Goal: Navigation & Orientation: Find specific page/section

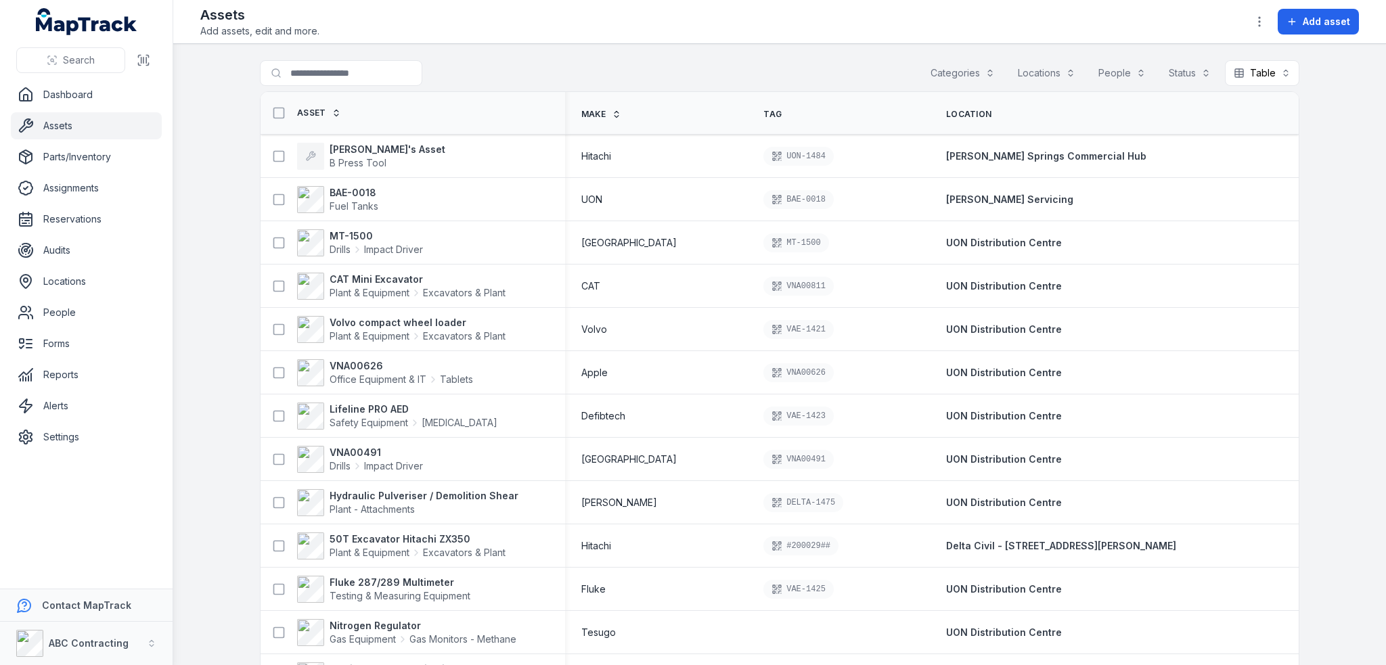
drag, startPoint x: 363, startPoint y: 278, endPoint x: 202, endPoint y: 435, distance: 224.9
click at [202, 435] on main "Search for assets Categories Locations People Status Table ***** Asset Make Tag…" at bounding box center [779, 354] width 1212 height 621
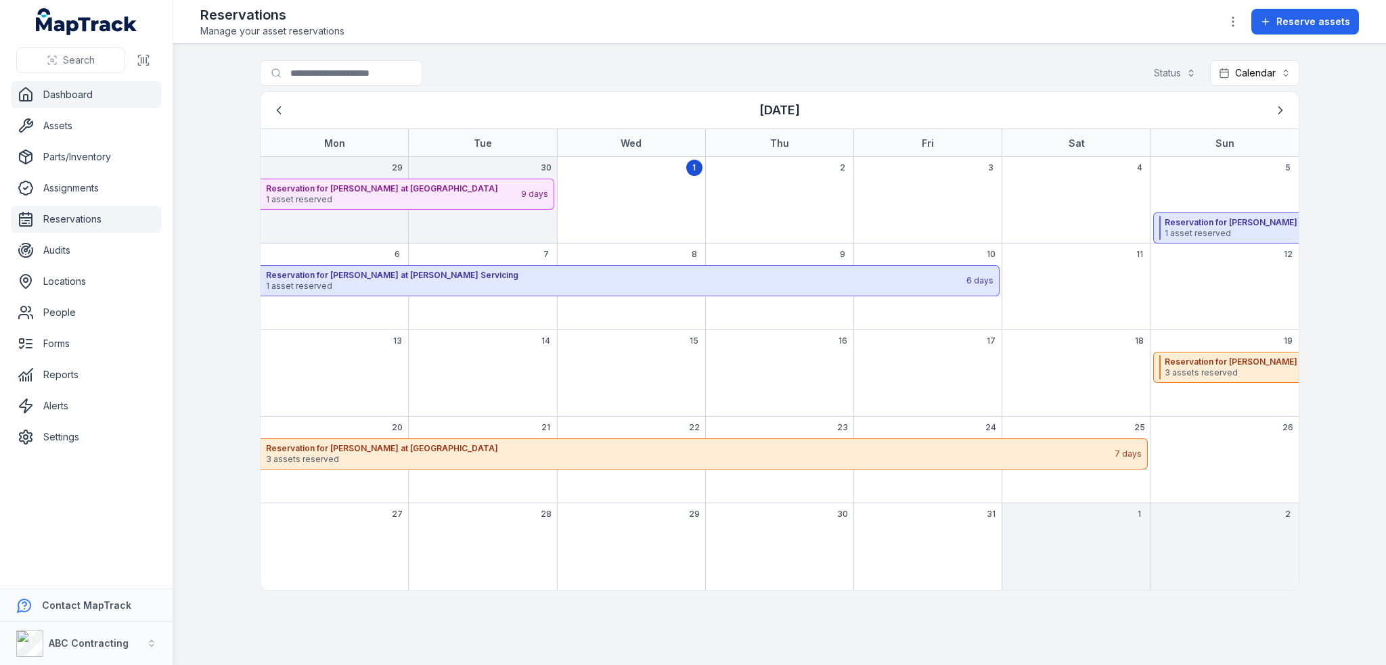
click at [85, 86] on link "Dashboard" at bounding box center [86, 94] width 151 height 27
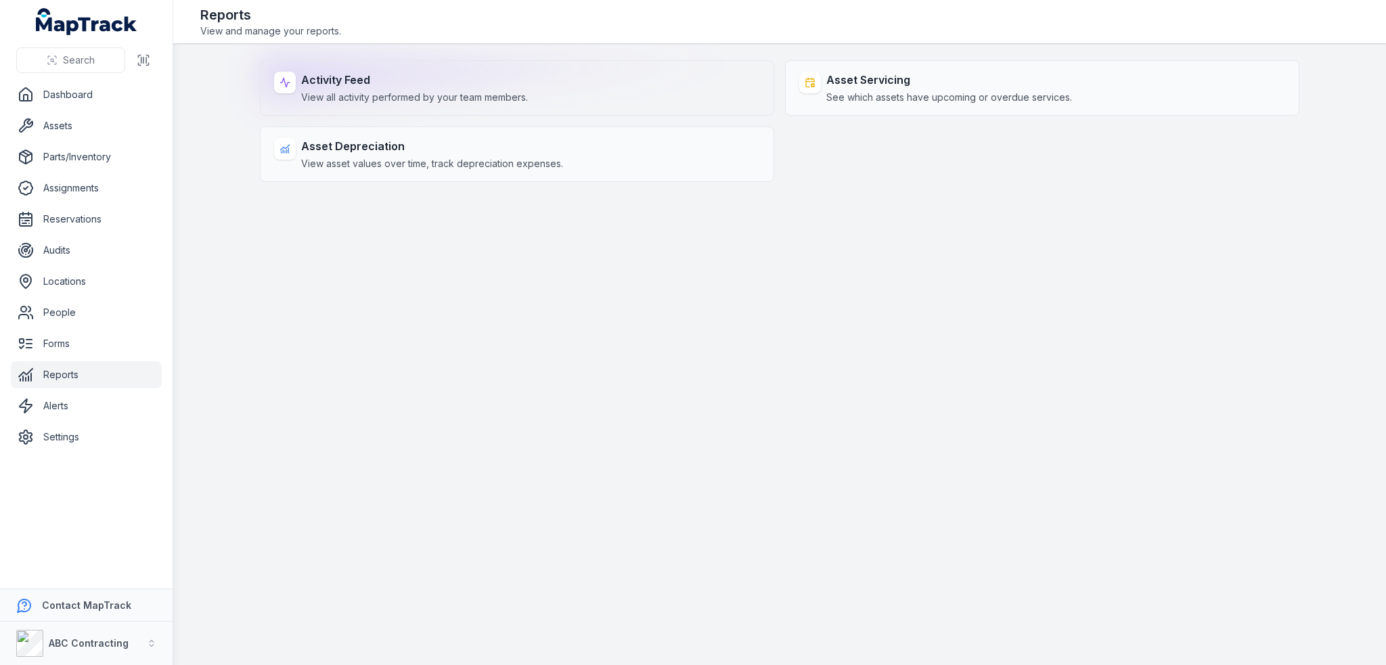
click at [371, 110] on div "Activity Feed View all activity performed by your team members." at bounding box center [517, 87] width 514 height 55
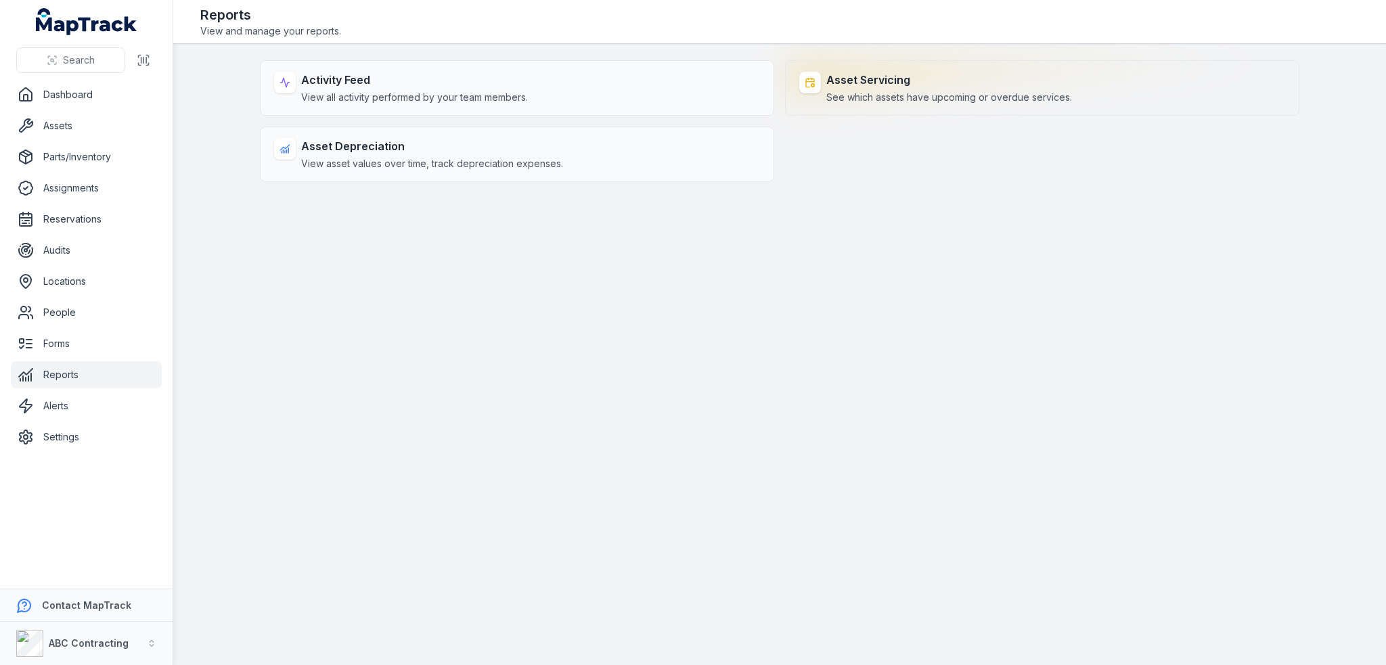
click at [972, 91] on span "See which assets have upcoming or overdue services." at bounding box center [949, 98] width 246 height 14
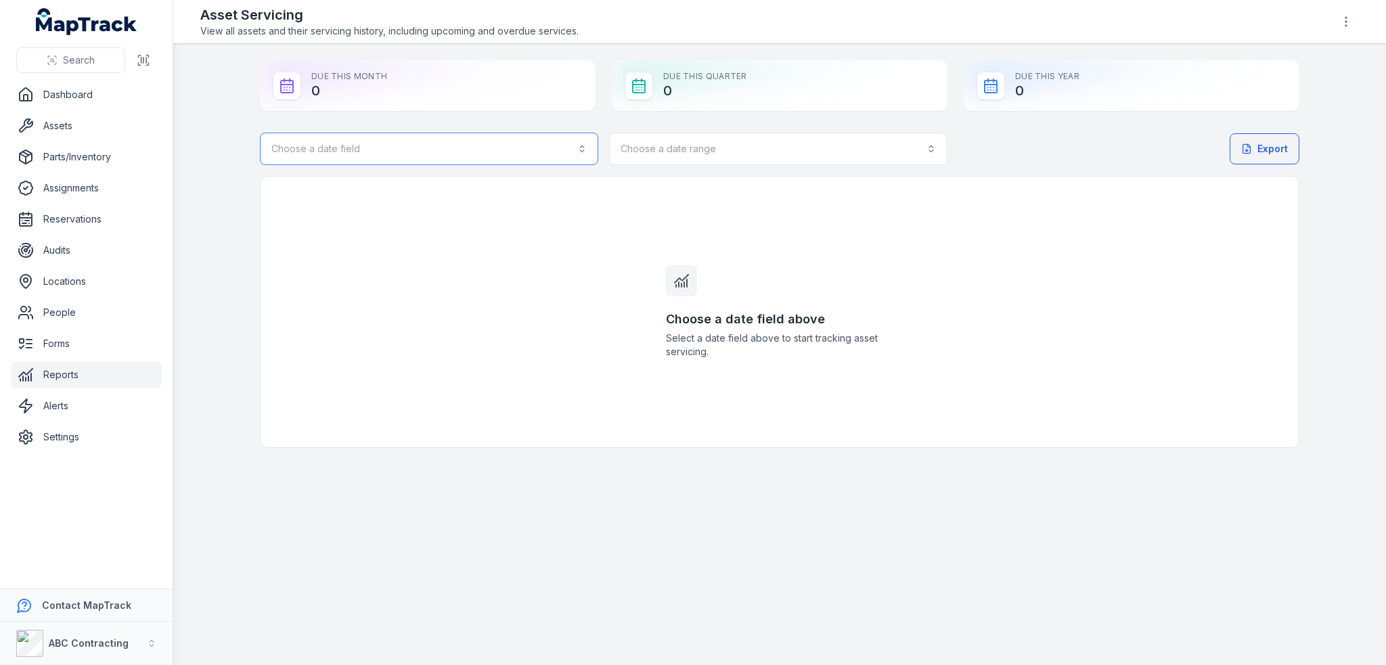
click at [557, 158] on button "Choose a date field" at bounding box center [429, 149] width 338 height 32
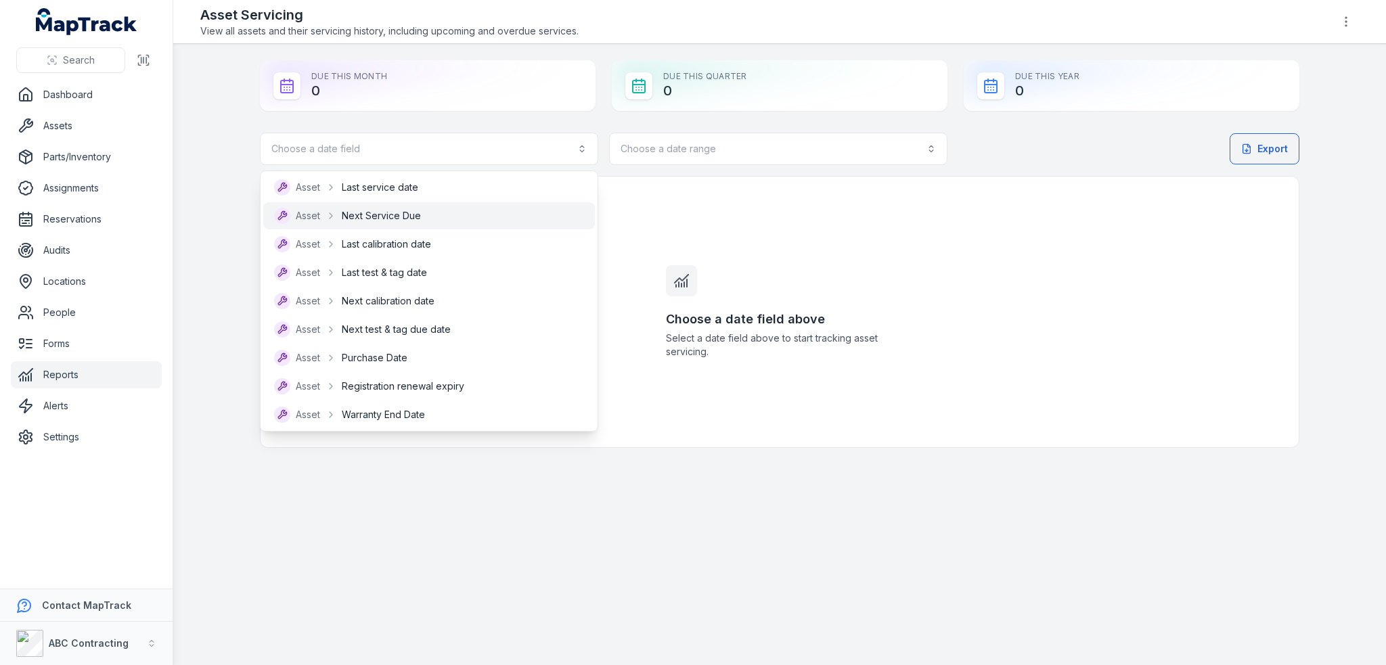
click at [373, 222] on span "Next Service Due" at bounding box center [381, 216] width 79 height 14
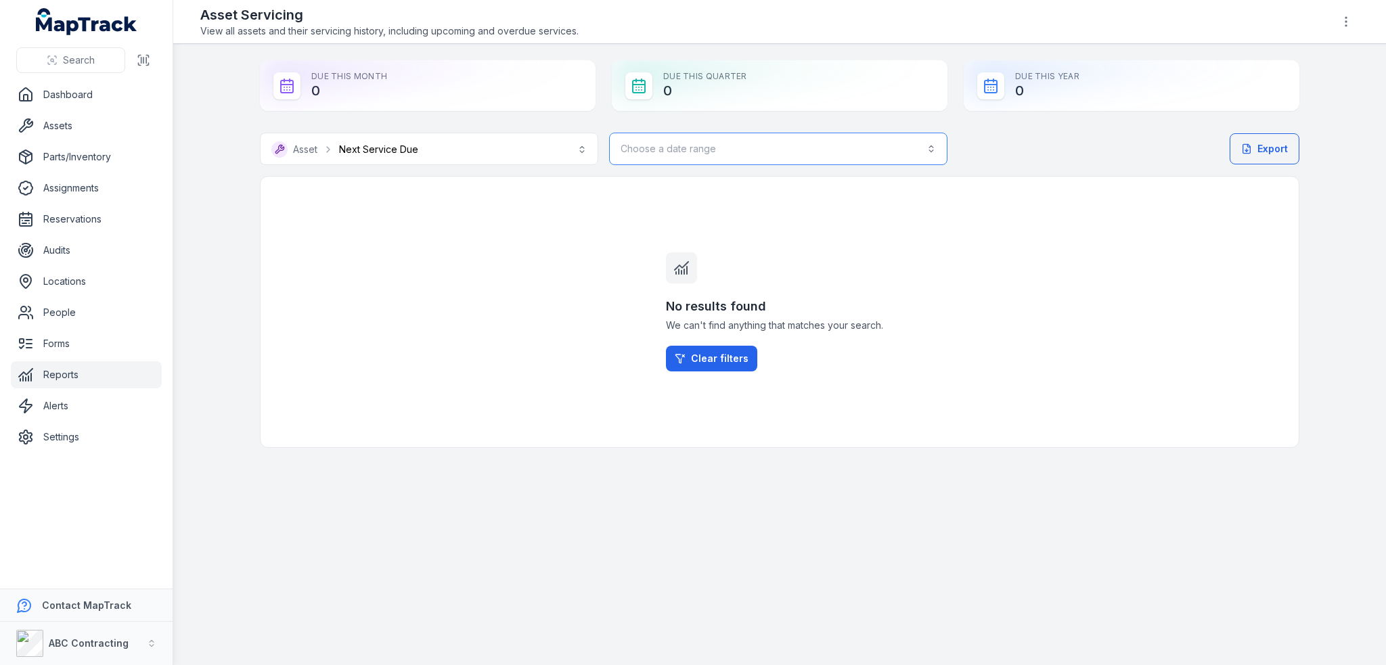
click at [892, 152] on button "Choose a date range" at bounding box center [778, 149] width 338 height 32
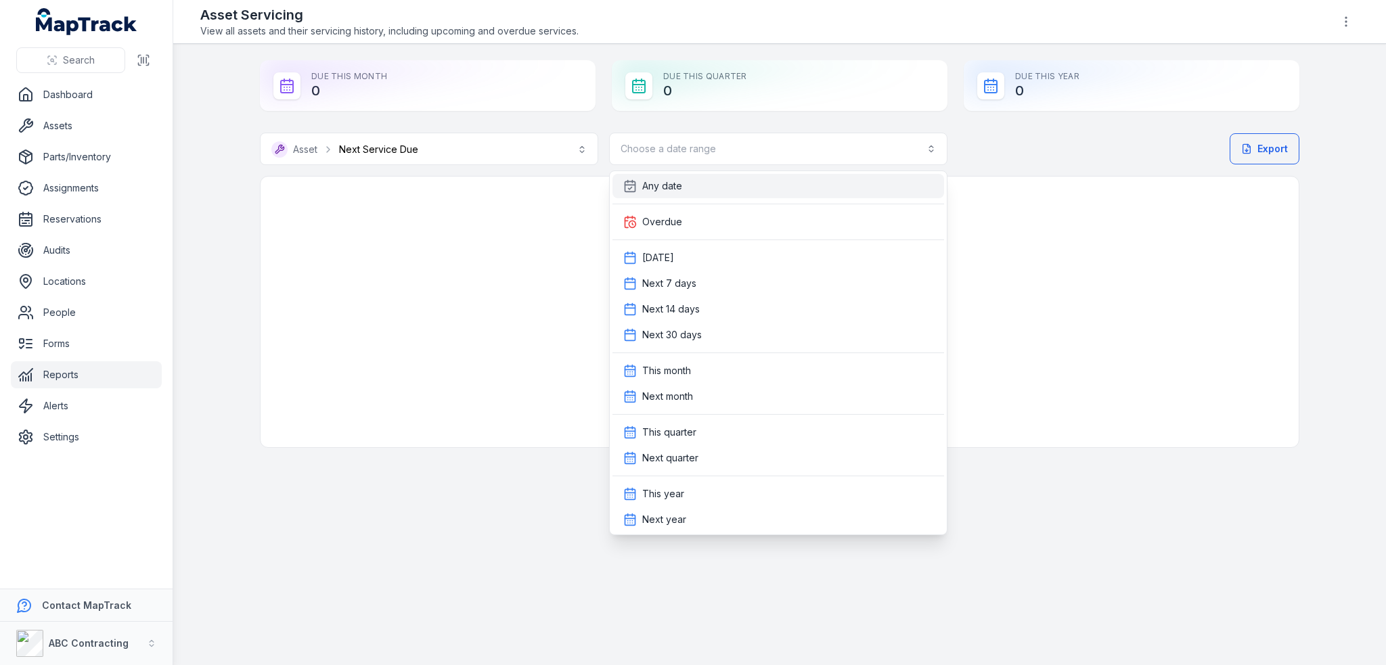
click at [694, 189] on div "Any date" at bounding box center [778, 186] width 310 height 14
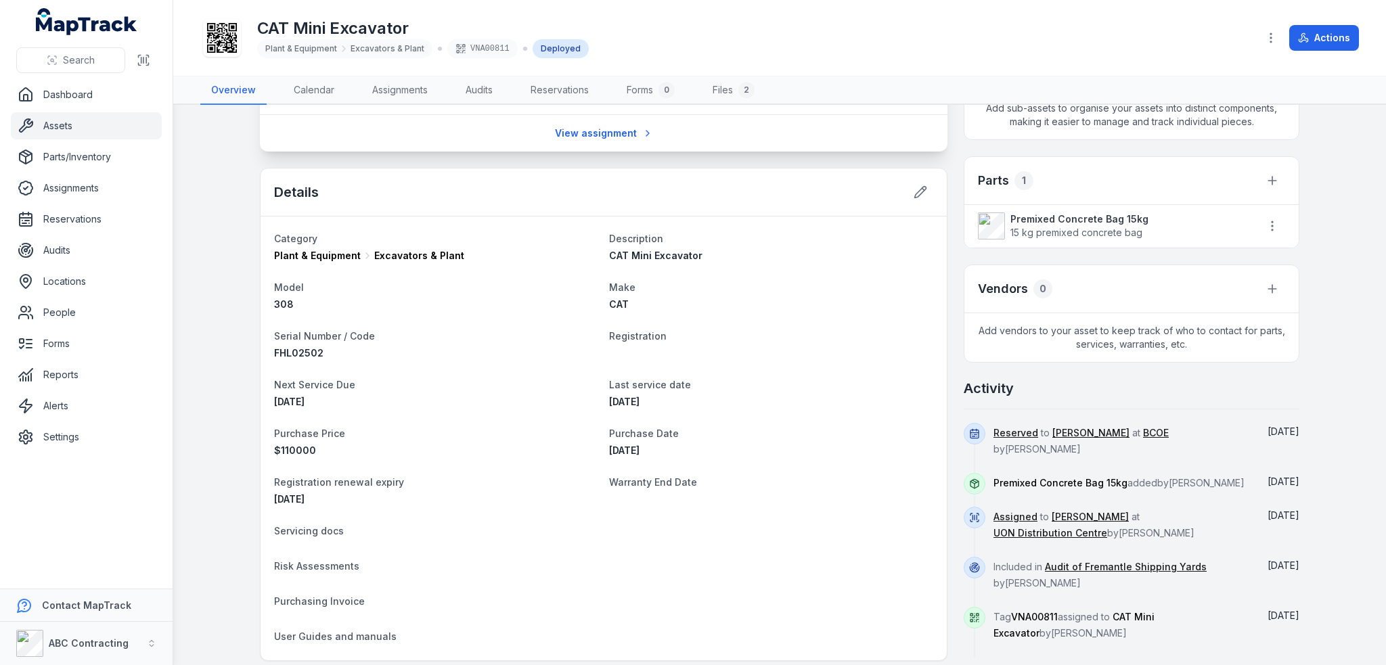
scroll to position [406, 0]
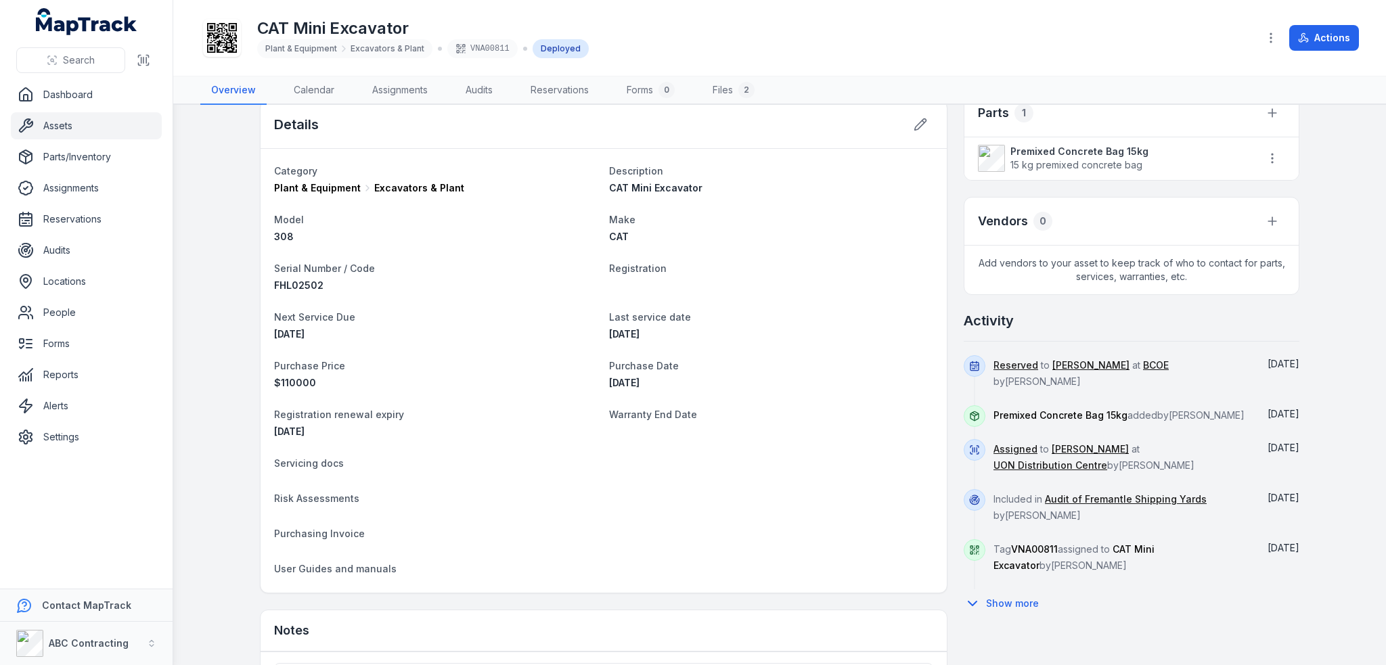
click at [298, 322] on dt "Next Service Due" at bounding box center [436, 317] width 324 height 16
click at [913, 118] on icon at bounding box center [920, 125] width 14 height 14
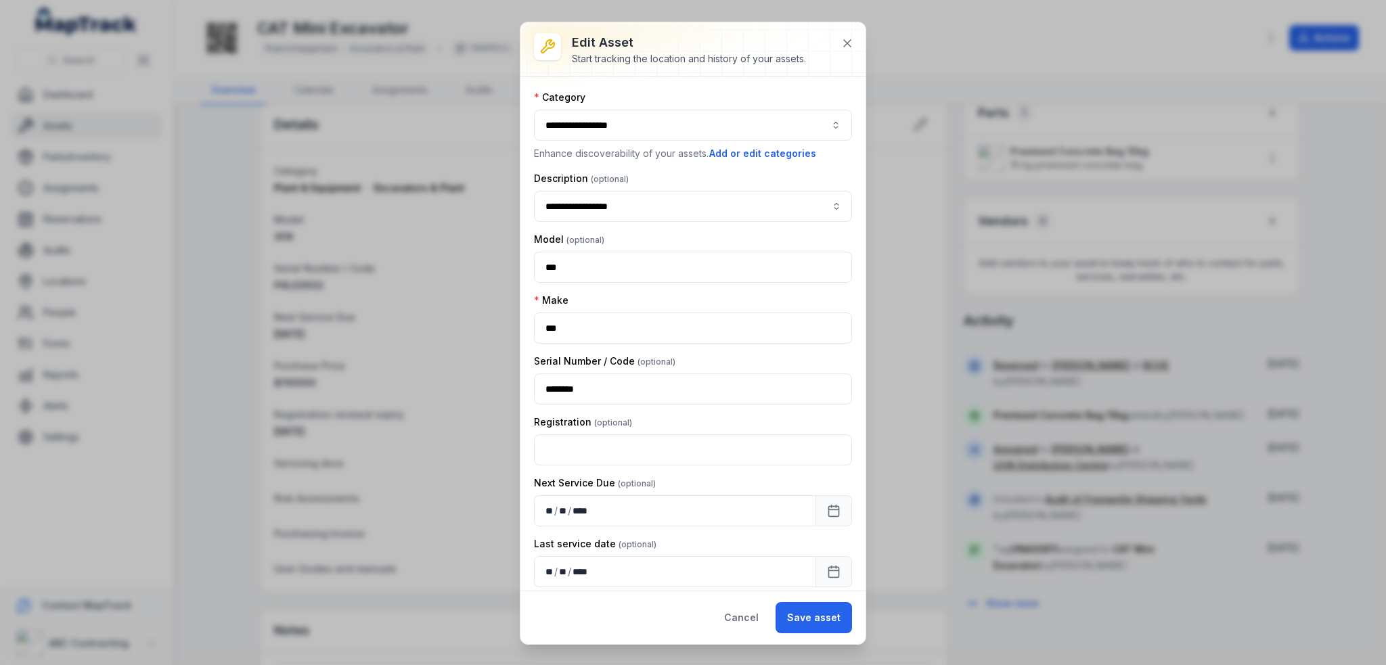
type input "**********"
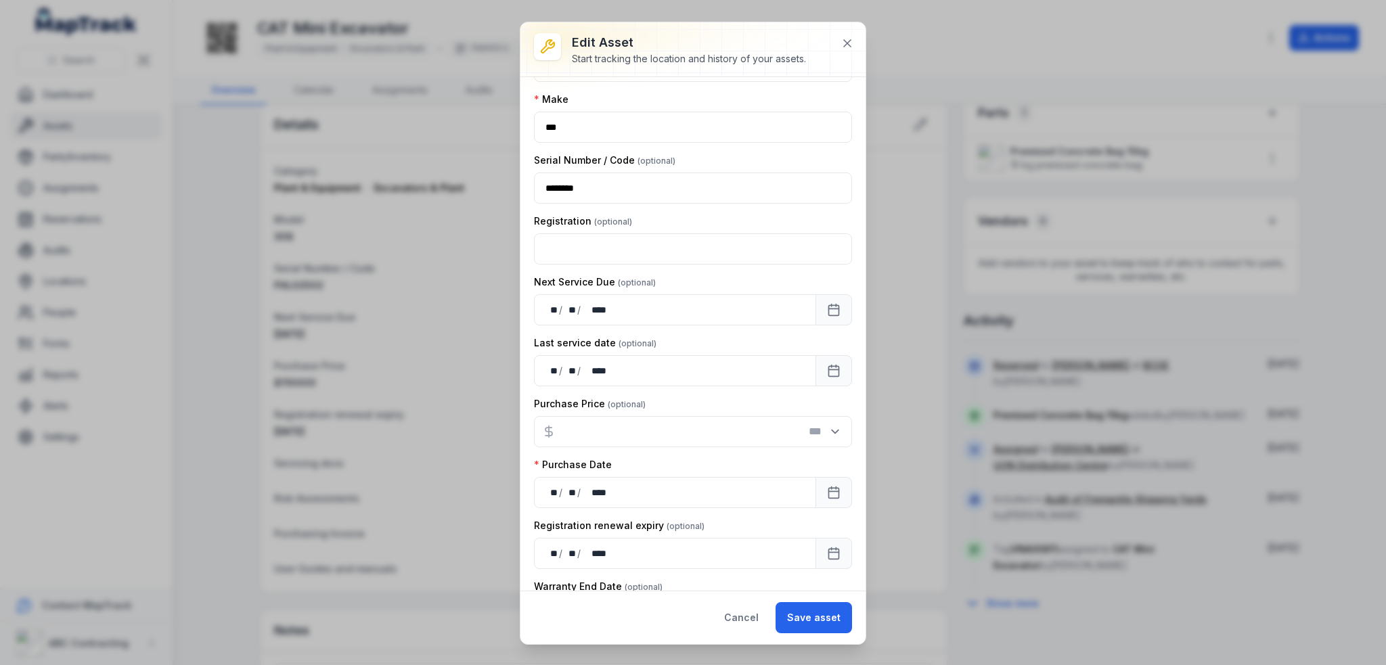
scroll to position [0, 0]
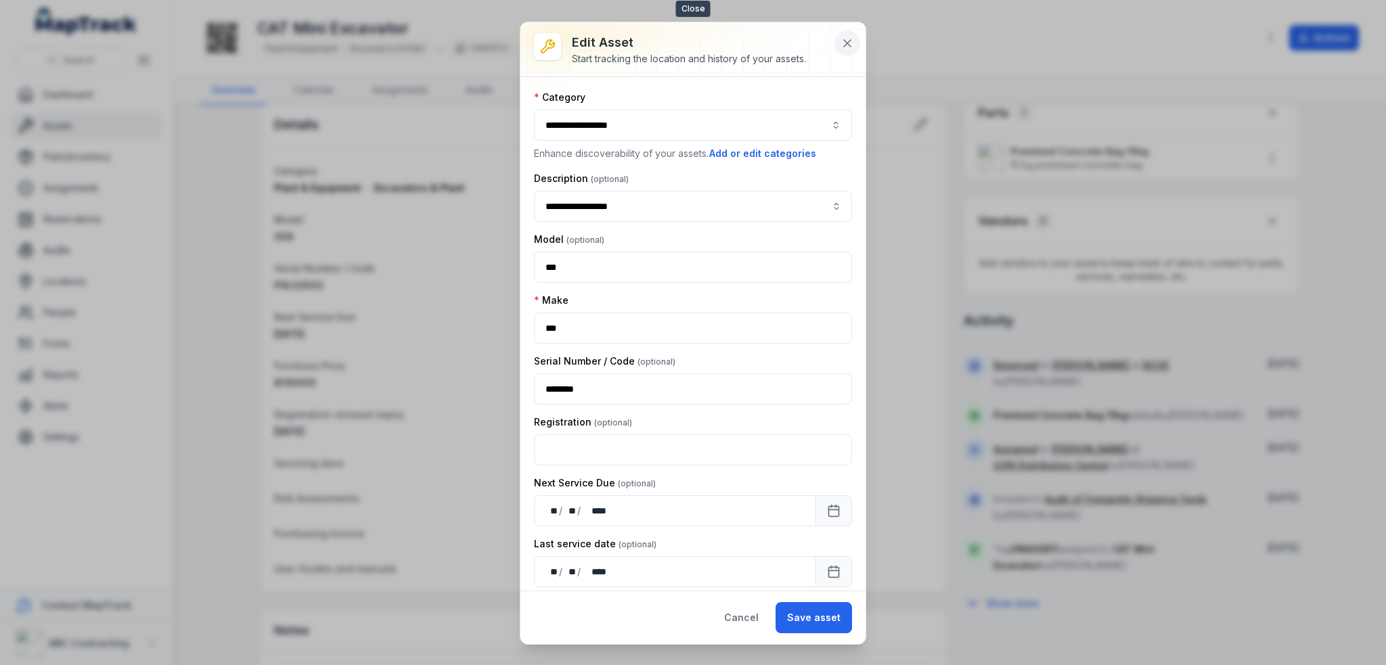
click at [850, 48] on icon at bounding box center [847, 44] width 14 height 14
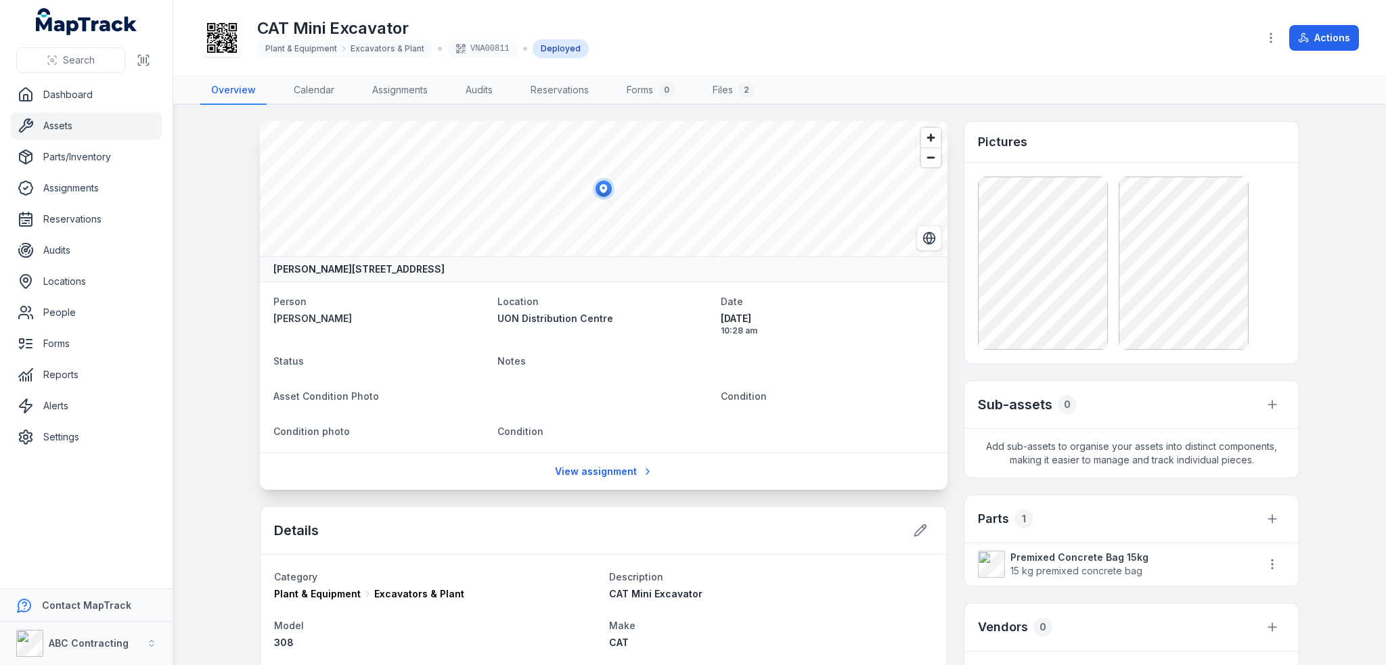
click at [841, 85] on nav "Overview Calendar Assignments Audits Reservations Forms 0 Files 2" at bounding box center [779, 90] width 1158 height 28
click at [77, 65] on span "Search" at bounding box center [79, 60] width 32 height 14
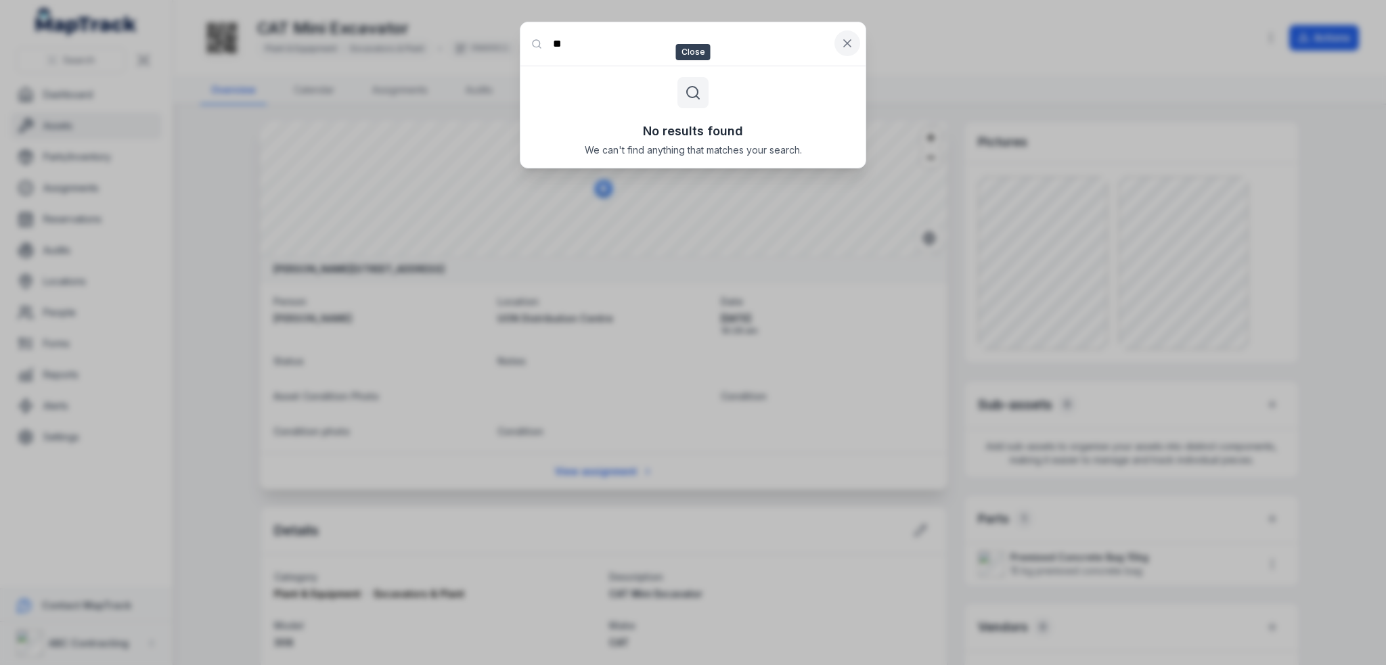
type input "**"
click at [848, 40] on icon at bounding box center [847, 44] width 14 height 14
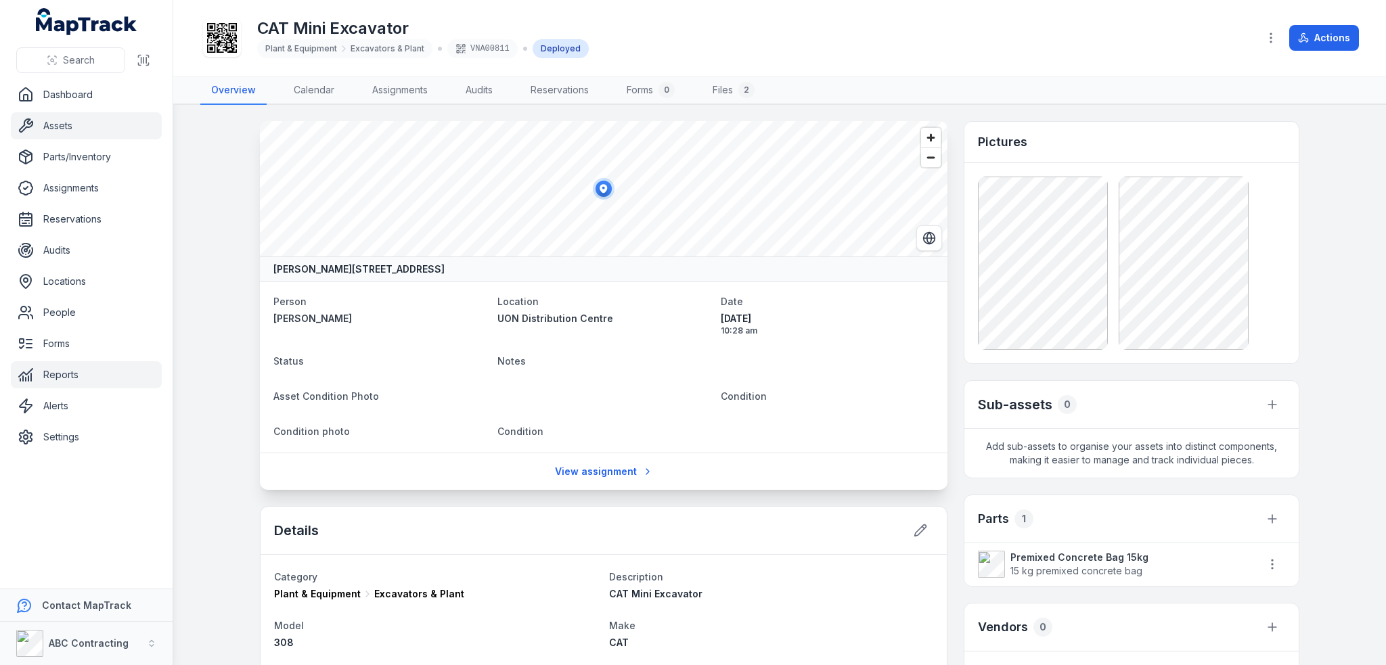
click at [66, 367] on link "Reports" at bounding box center [86, 374] width 151 height 27
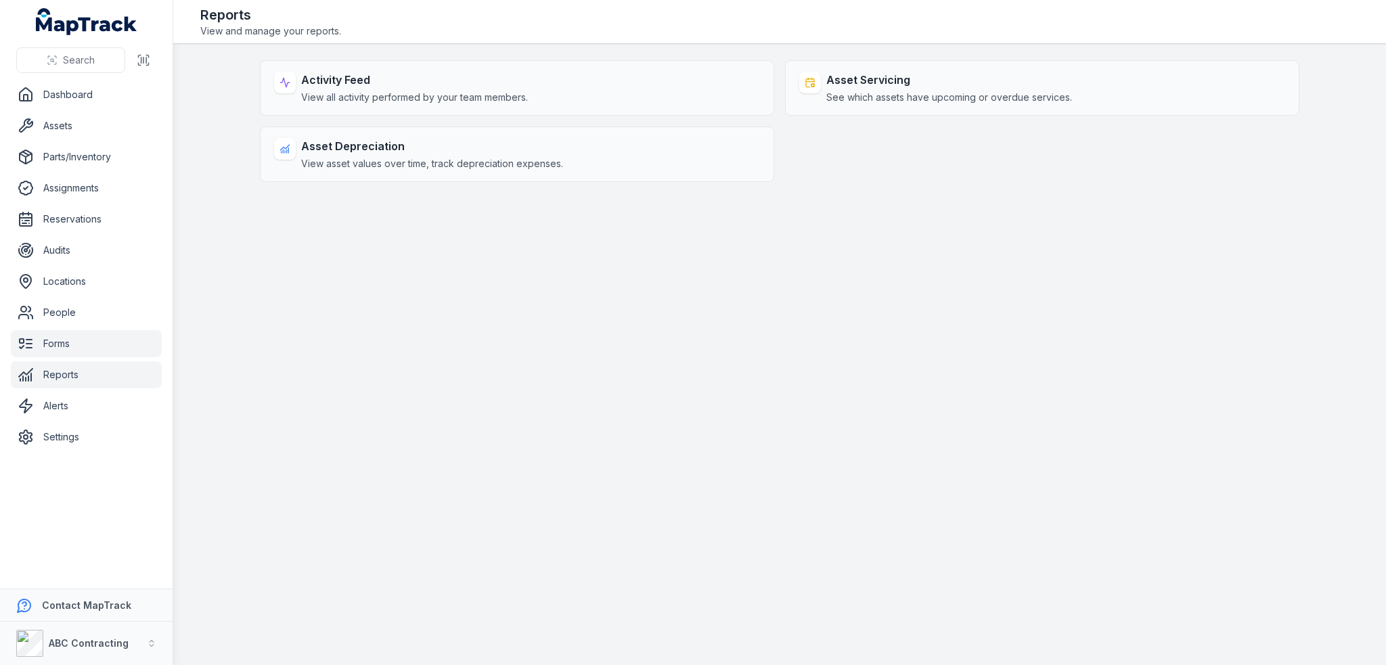
click at [49, 353] on link "Forms" at bounding box center [86, 343] width 151 height 27
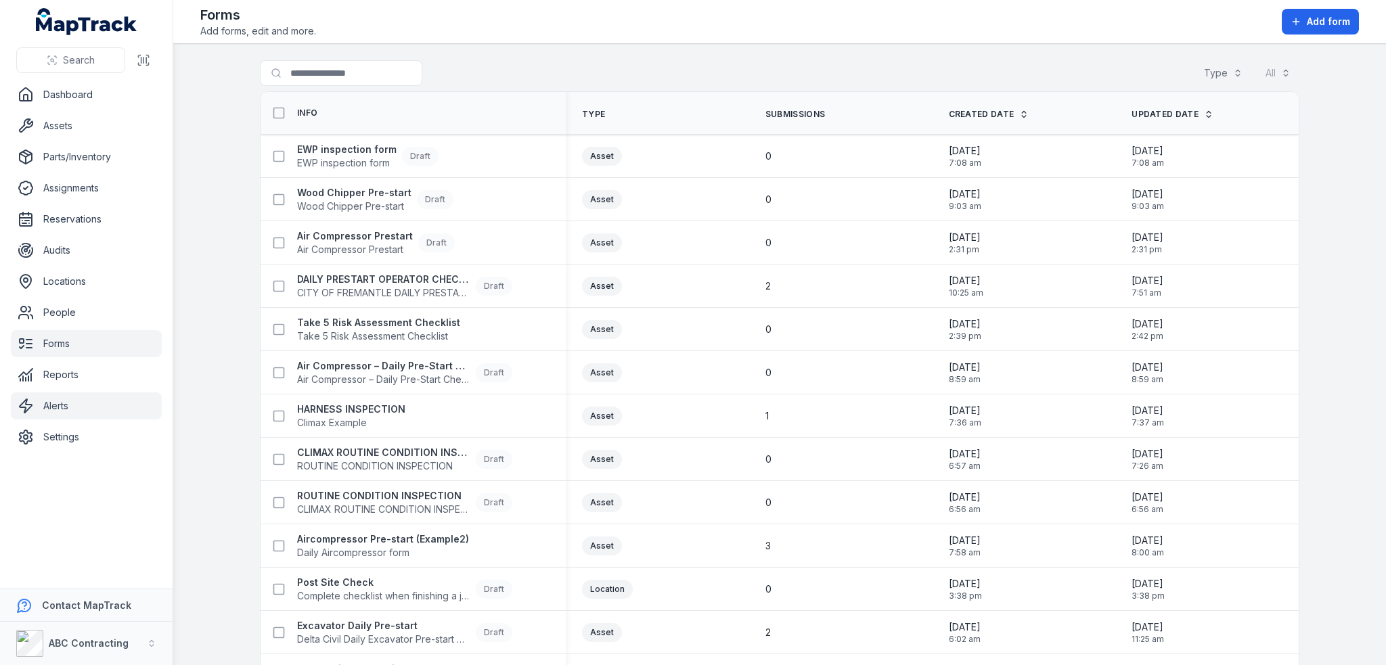
click at [57, 415] on link "Alerts" at bounding box center [86, 405] width 151 height 27
click at [54, 442] on link "Settings" at bounding box center [86, 437] width 151 height 27
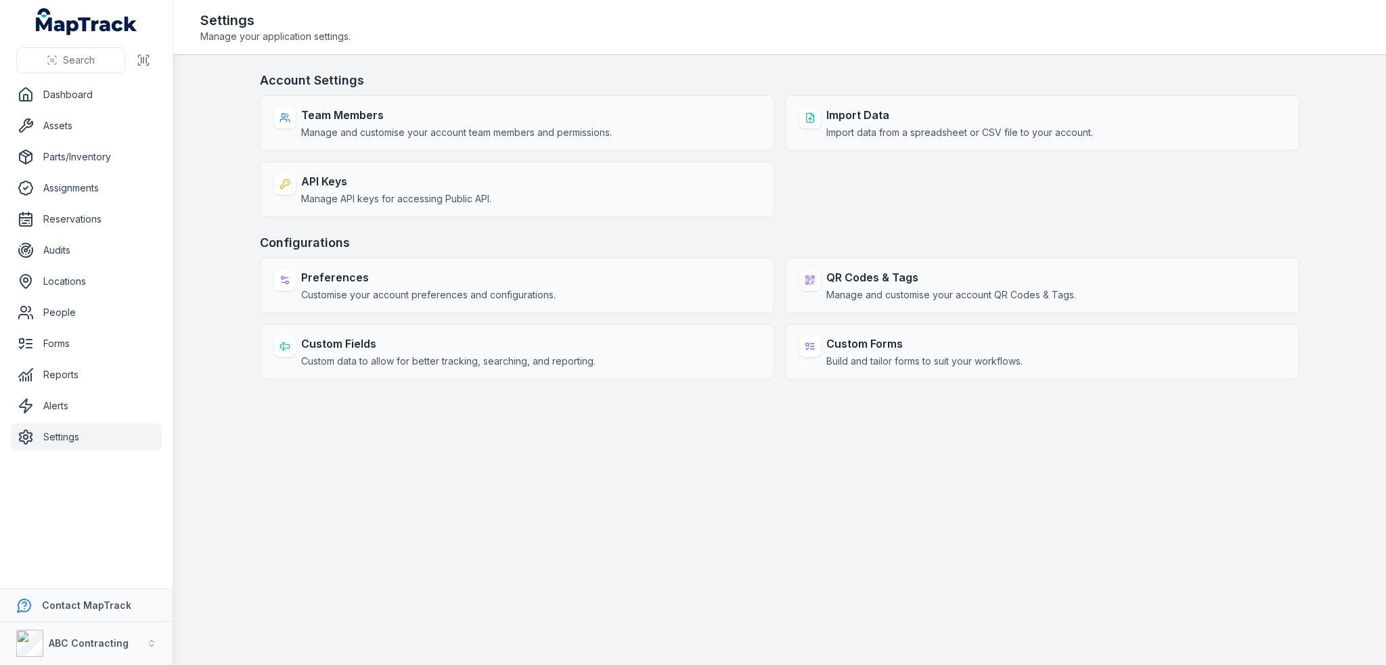
click at [44, 109] on ul "Dashboard Assets Parts/Inventory Assignments Reservations Audits Locations Peop…" at bounding box center [86, 265] width 151 height 369
click at [59, 137] on link "Assets" at bounding box center [86, 125] width 151 height 27
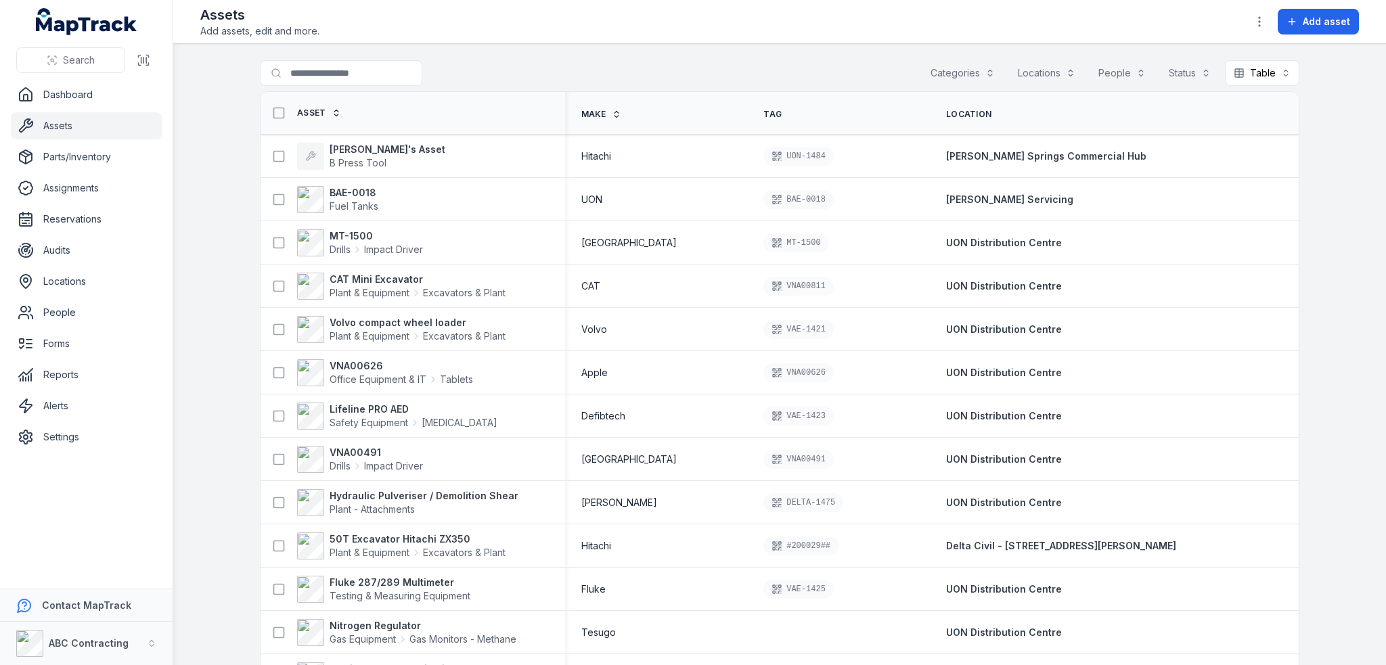
click at [1050, 69] on button "Locations" at bounding box center [1046, 73] width 75 height 26
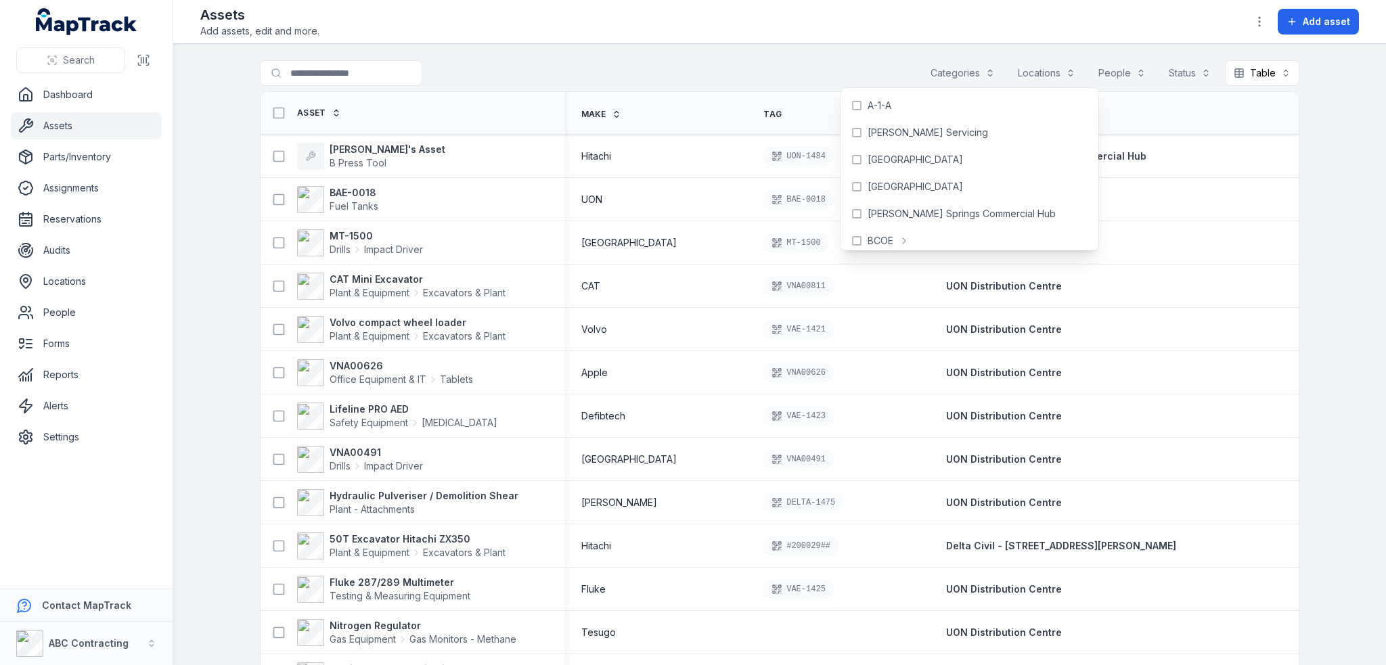
click at [821, 64] on div "Search for assets Categories Locations People Status Table *****" at bounding box center [779, 75] width 1039 height 31
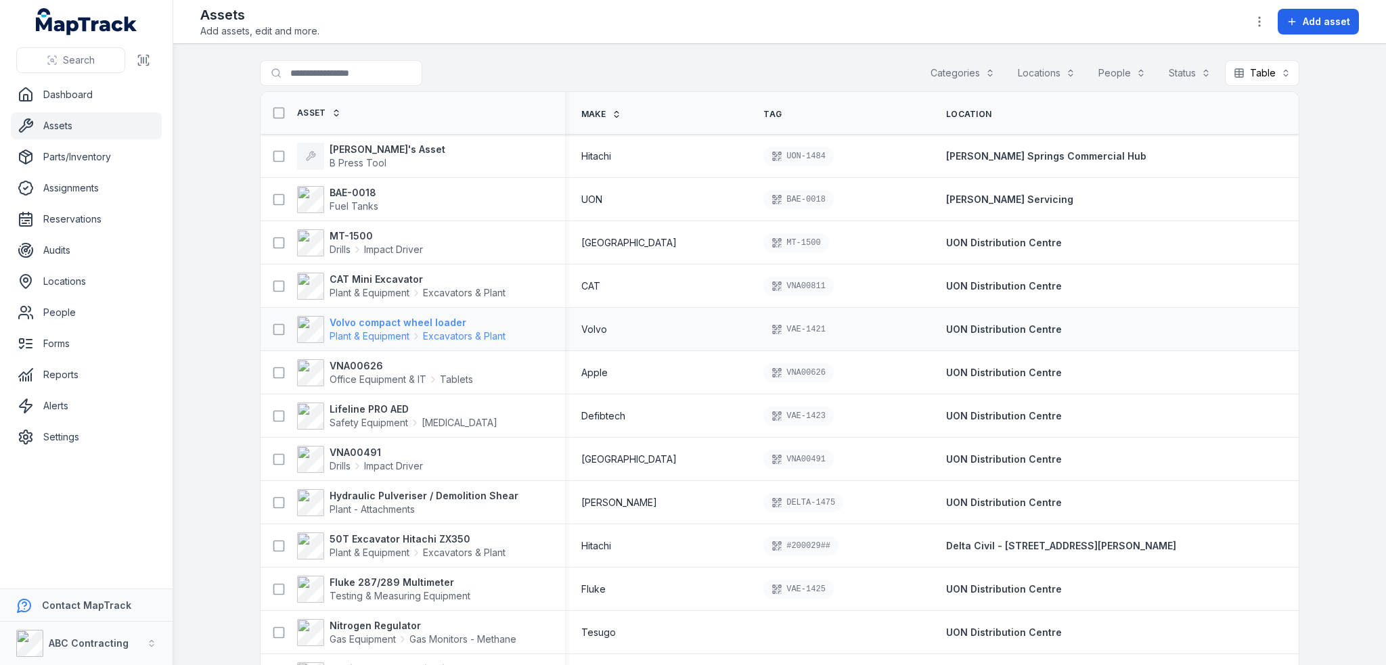
click at [363, 324] on strong "Volvo compact wheel loader" at bounding box center [418, 323] width 176 height 14
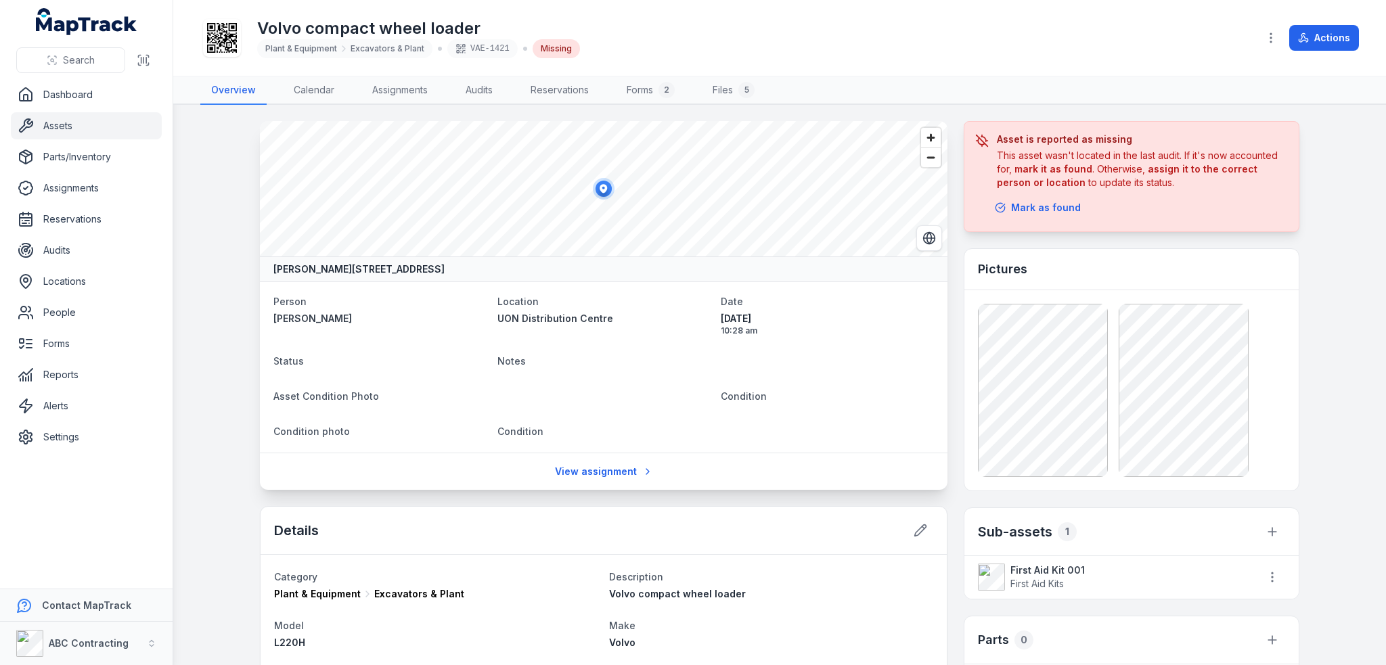
click at [221, 39] on icon at bounding box center [222, 38] width 30 height 30
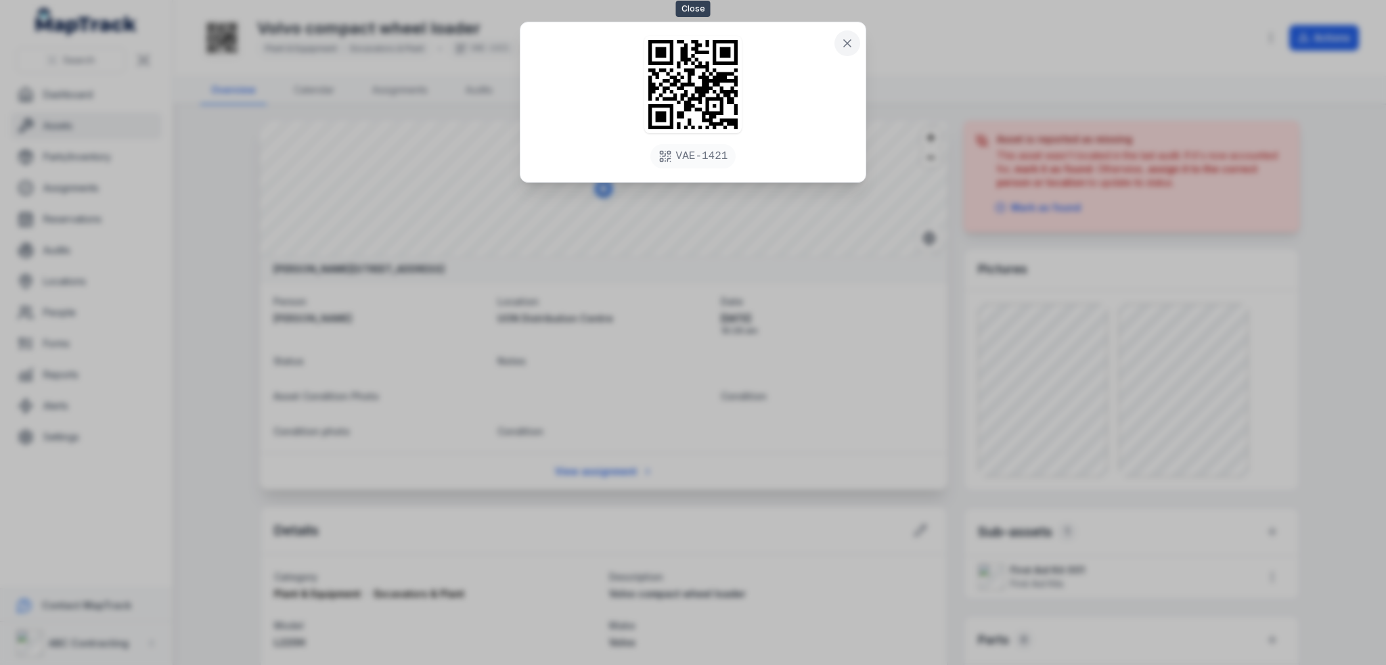
click at [847, 45] on icon at bounding box center [847, 44] width 14 height 14
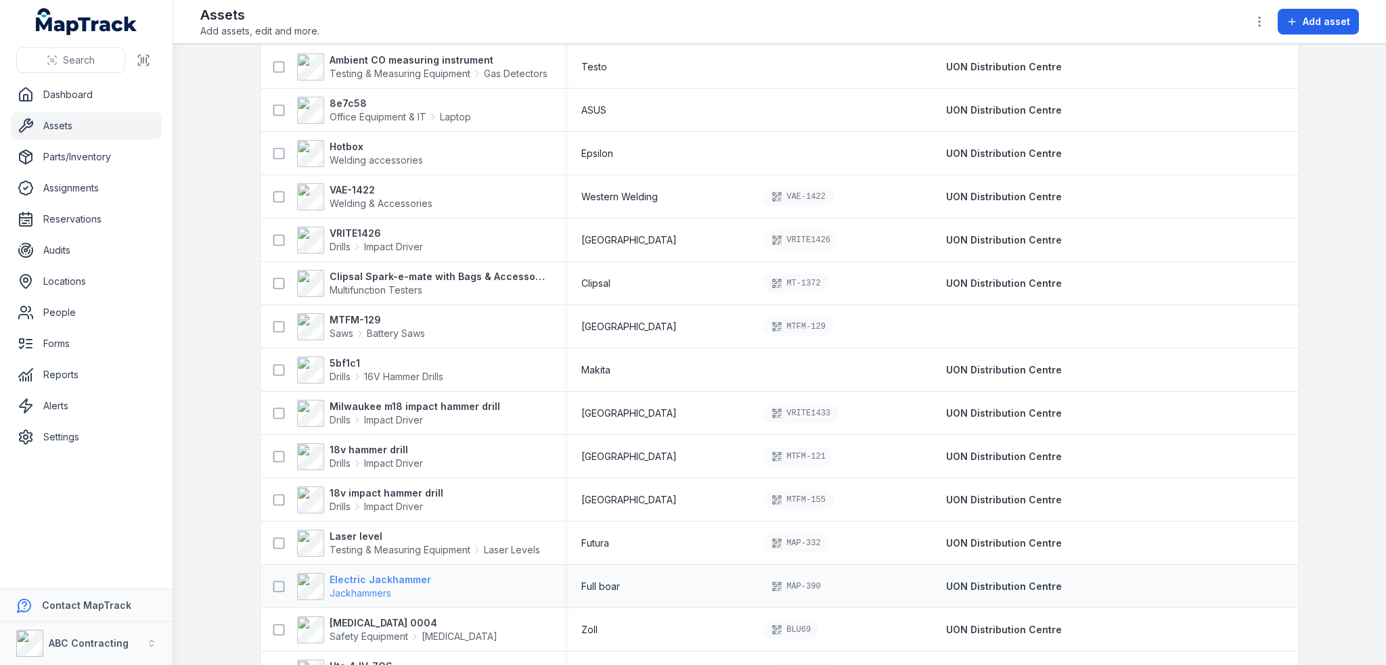
scroll to position [880, 0]
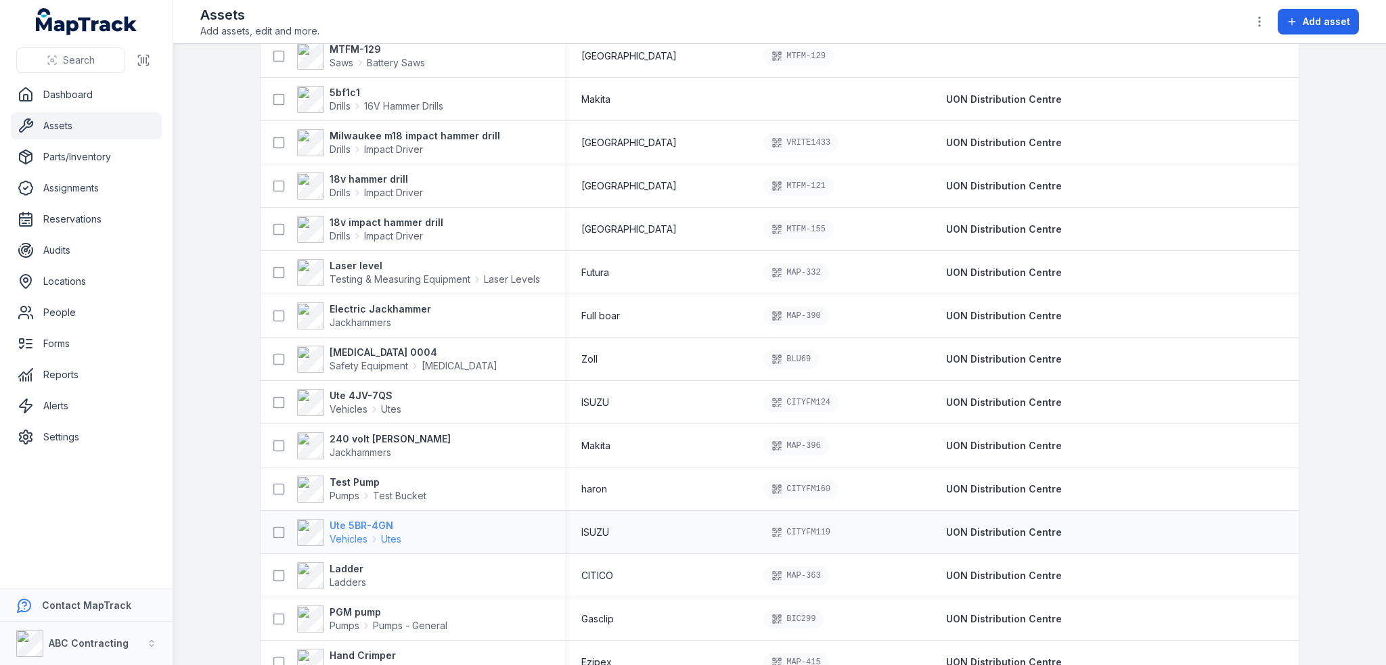
click at [346, 522] on strong "Ute 5BR-4GN" at bounding box center [366, 526] width 72 height 14
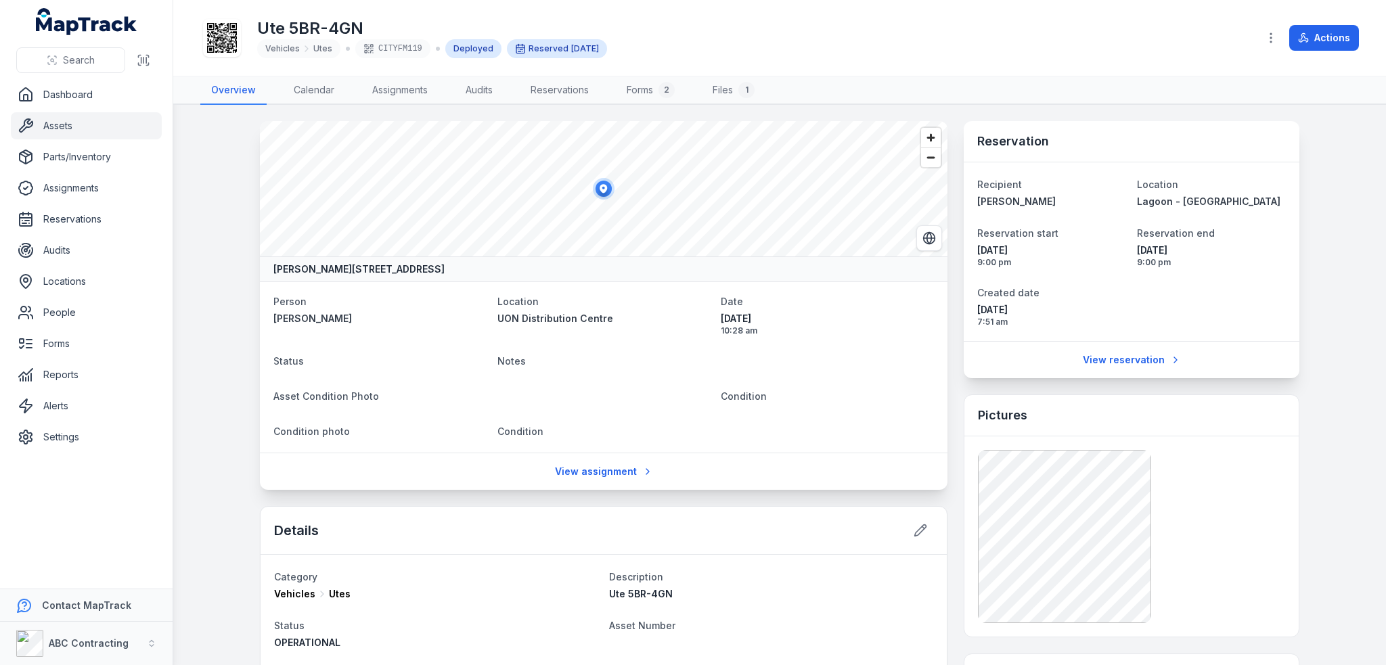
click at [228, 48] on icon at bounding box center [222, 38] width 30 height 30
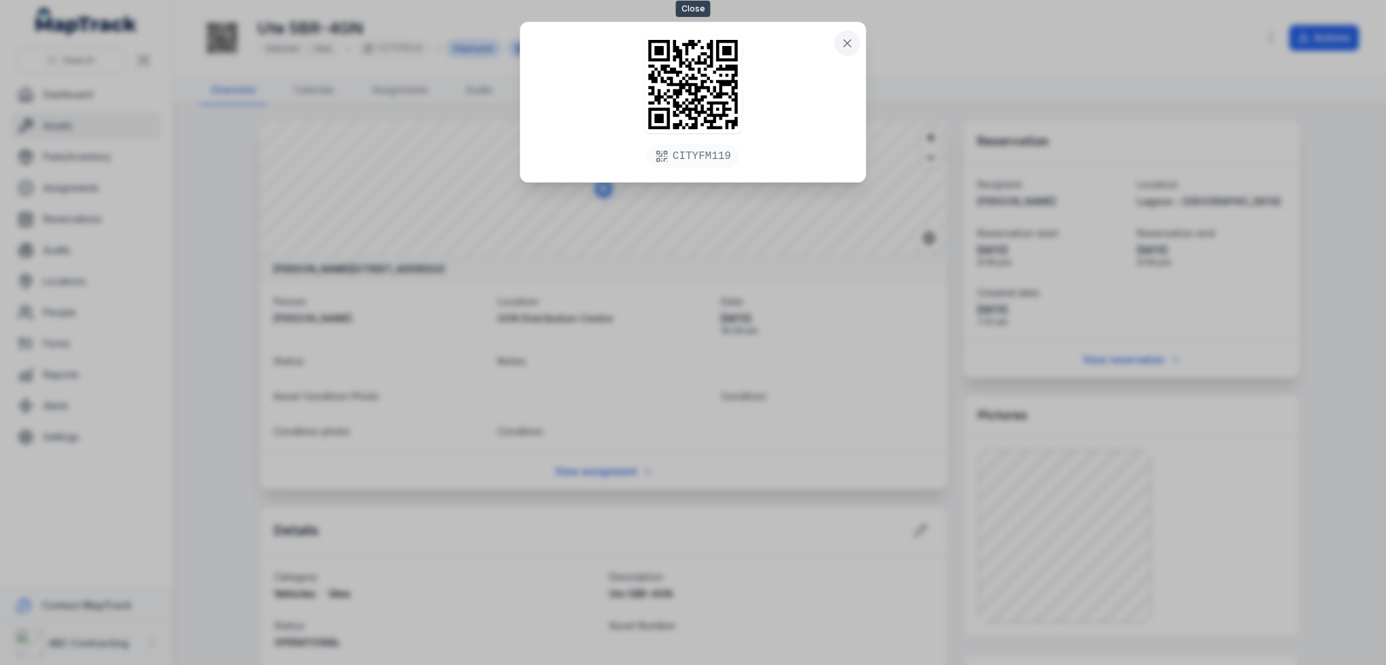
click at [848, 41] on icon at bounding box center [847, 43] width 7 height 7
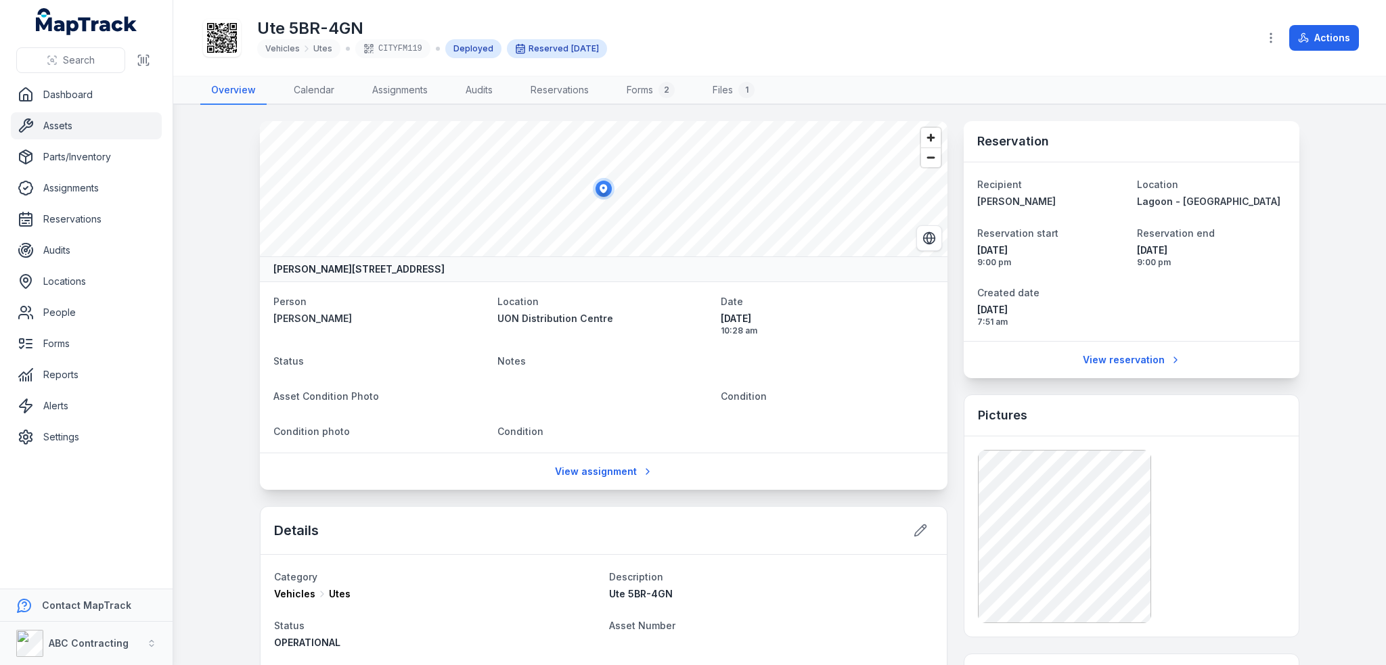
click at [942, 49] on div "Ute 5BR-4GN Vehicles Utes CITYFM119 Deployed Reserved May 21" at bounding box center [723, 37] width 1047 height 43
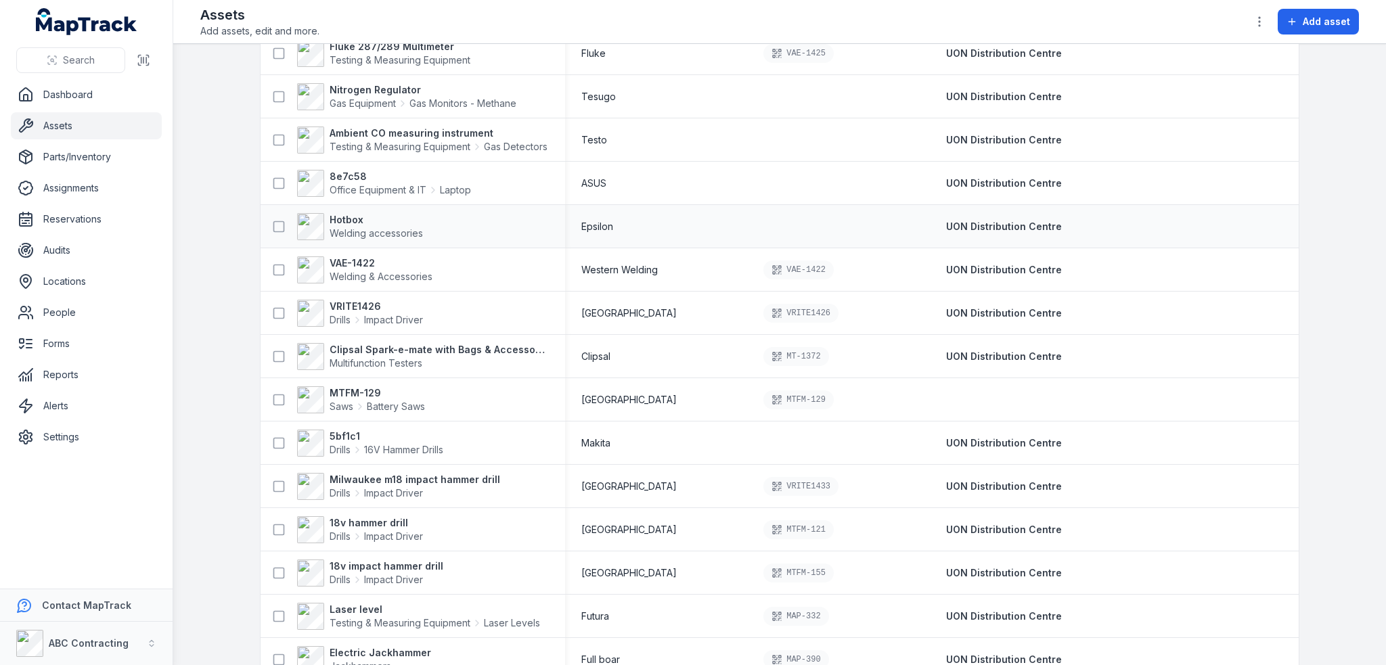
scroll to position [541, 0]
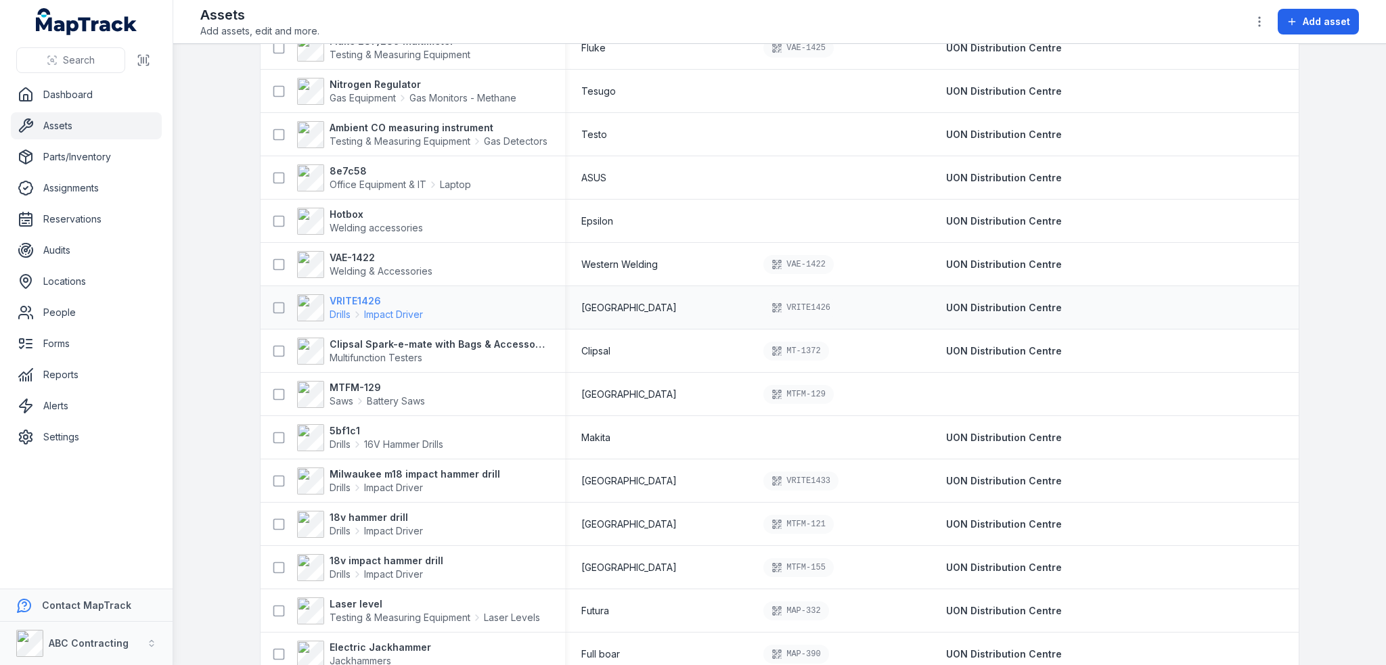
click at [365, 302] on strong "VRITE1426" at bounding box center [376, 301] width 93 height 14
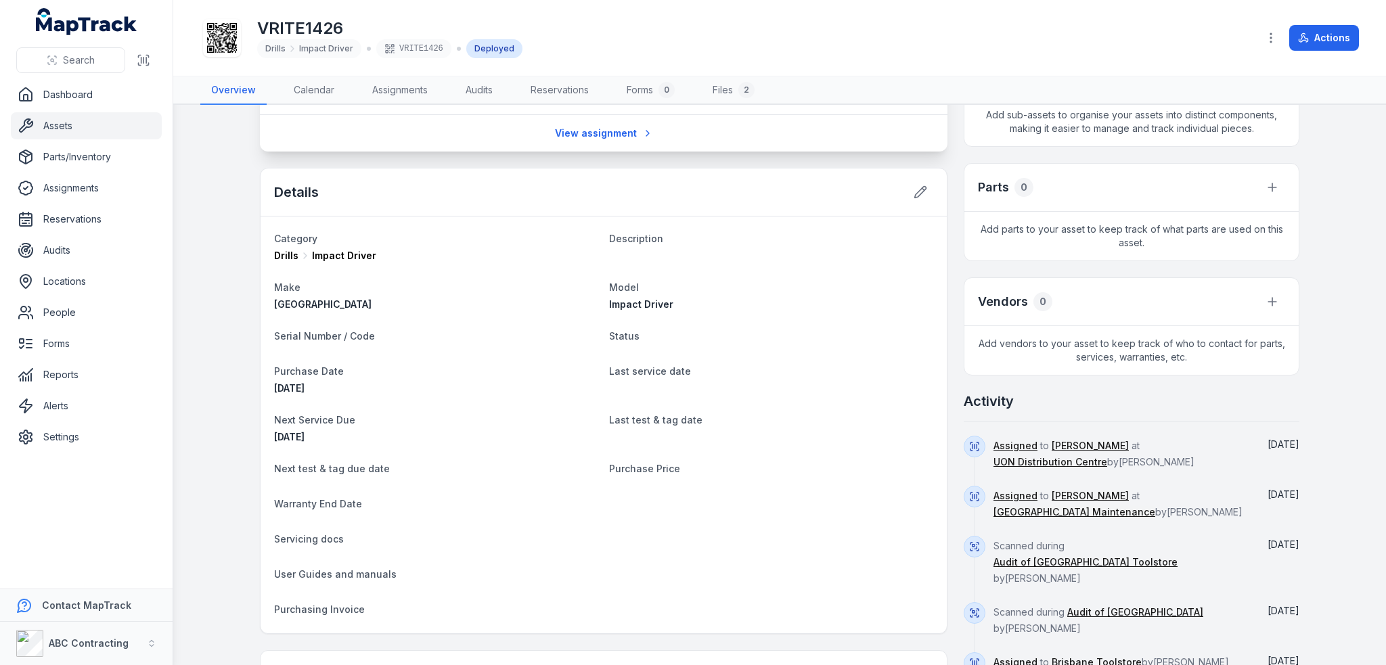
scroll to position [535, 0]
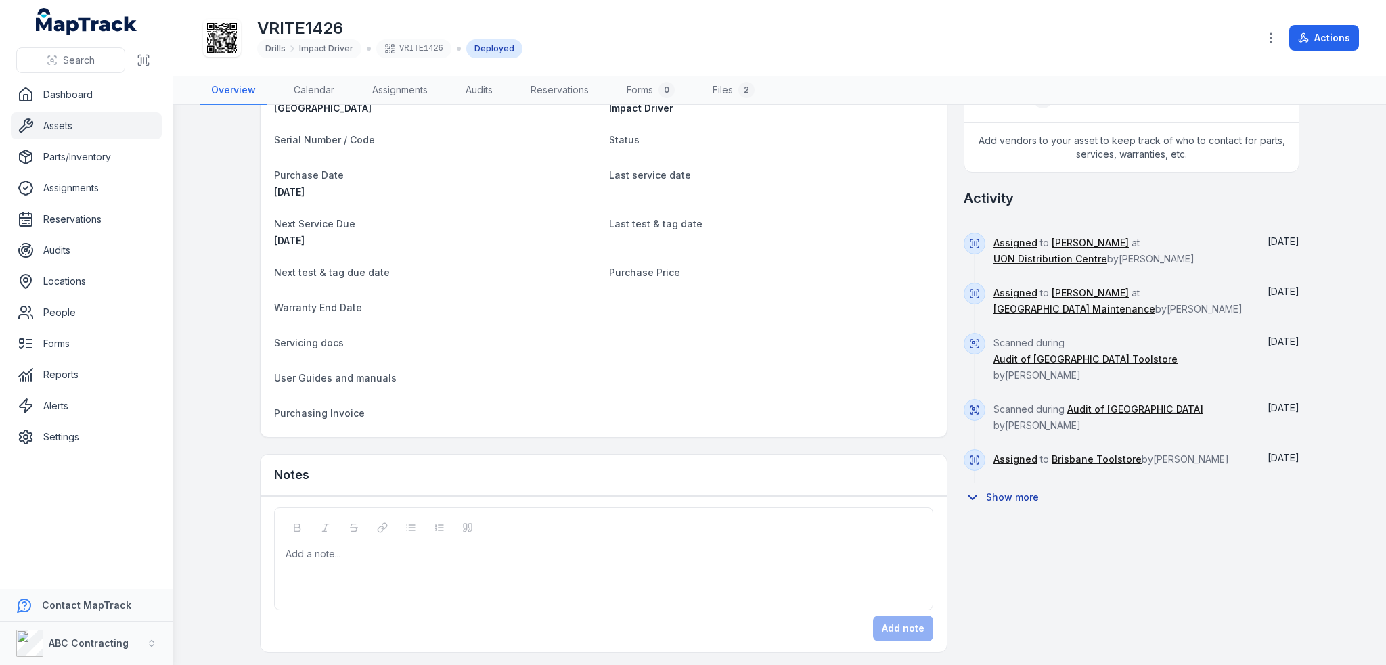
click at [966, 491] on icon at bounding box center [972, 497] width 16 height 16
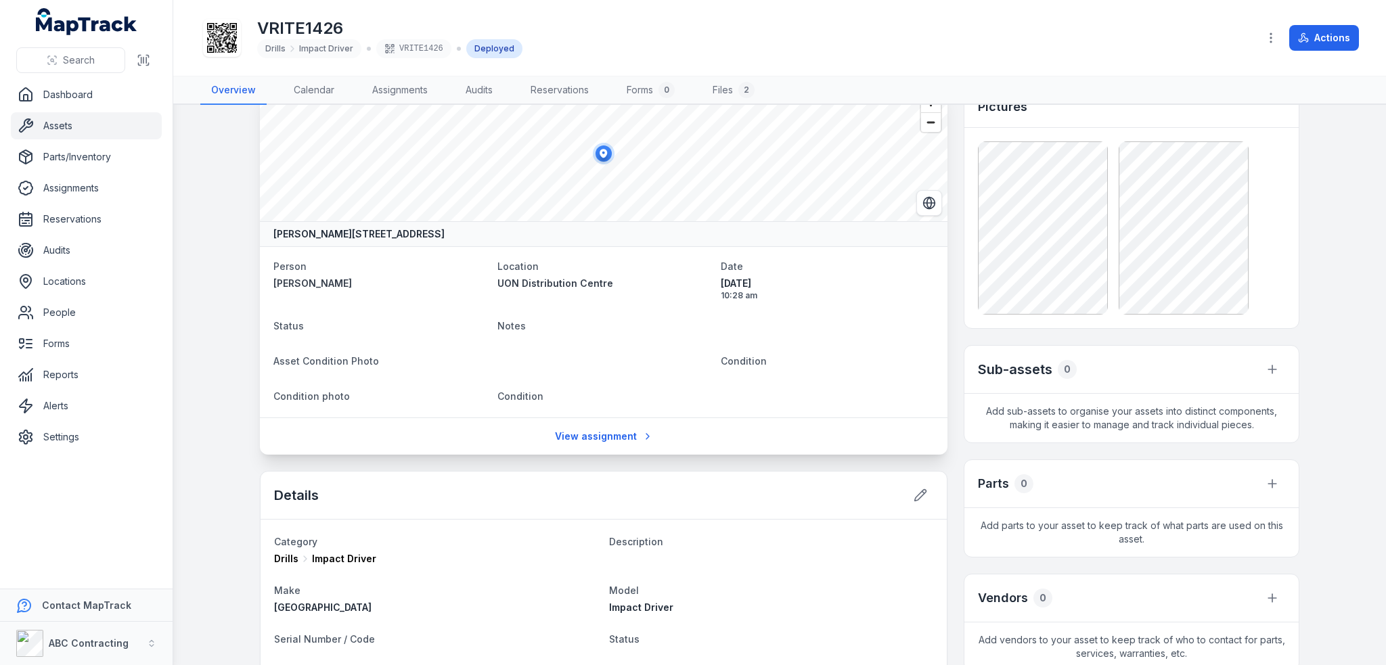
scroll to position [0, 0]
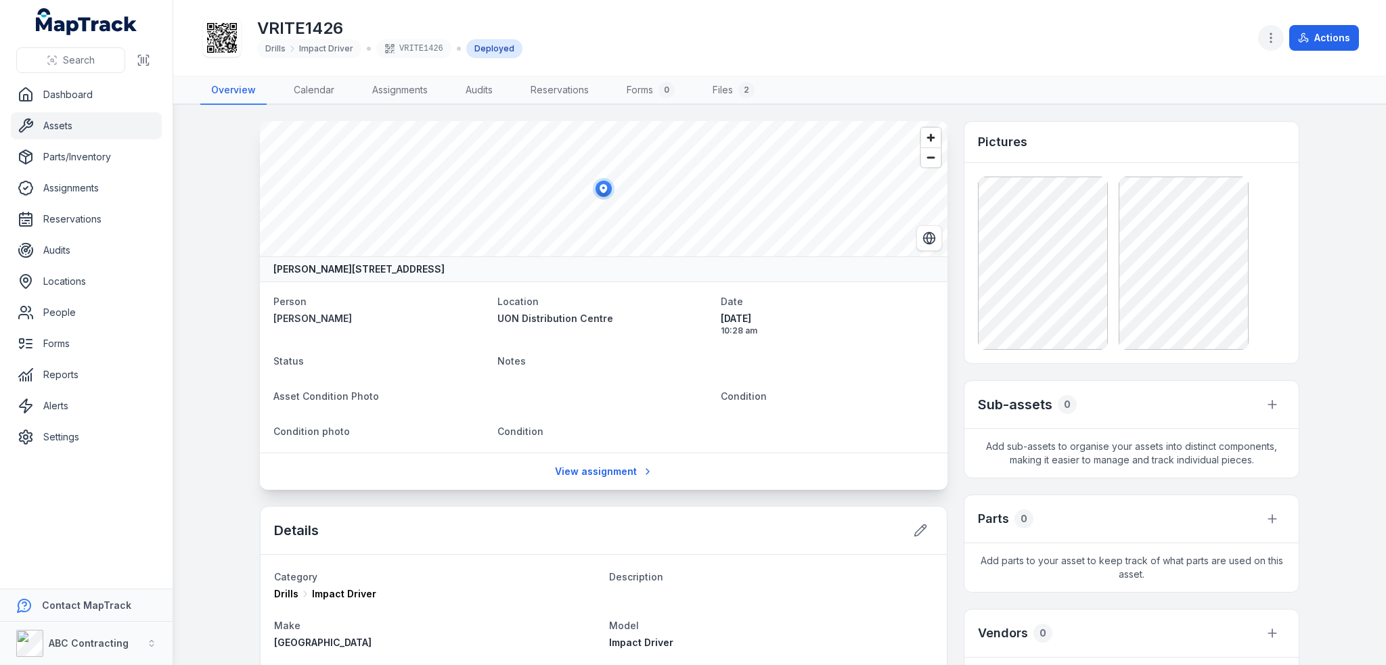
click at [1269, 39] on icon "button" at bounding box center [1271, 38] width 14 height 14
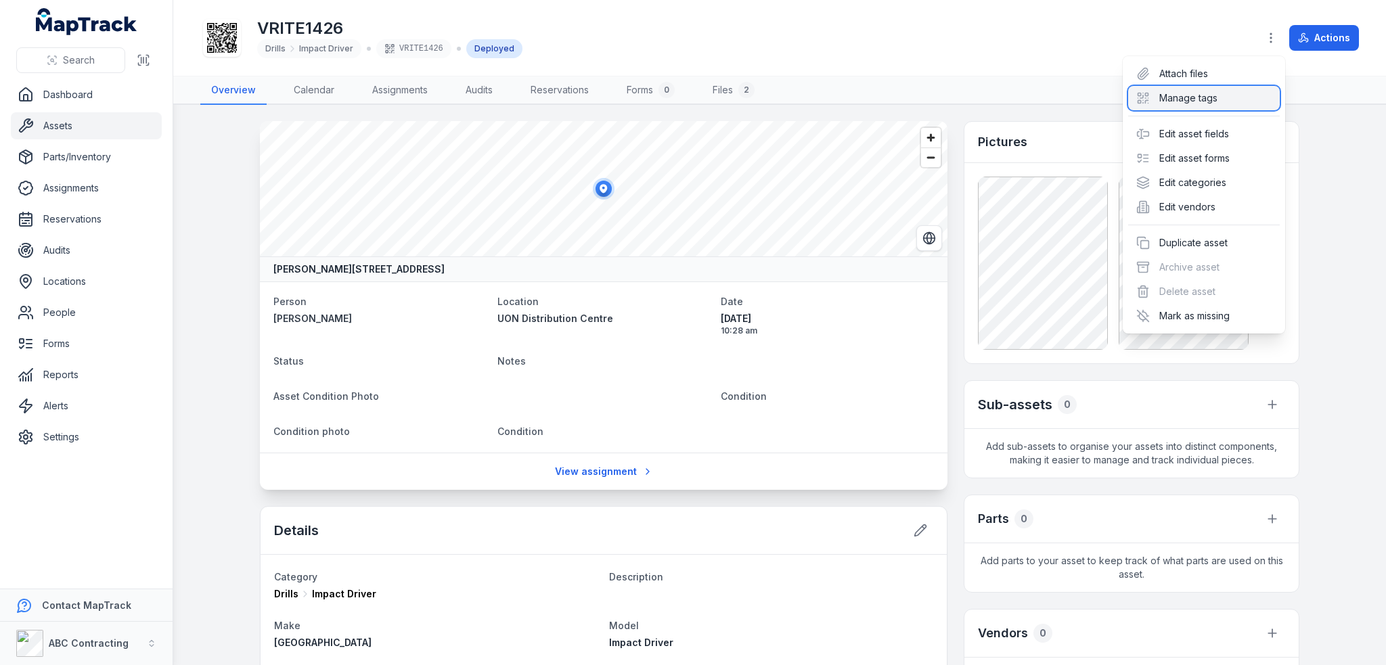
click at [1190, 99] on div "Manage tags" at bounding box center [1204, 98] width 152 height 24
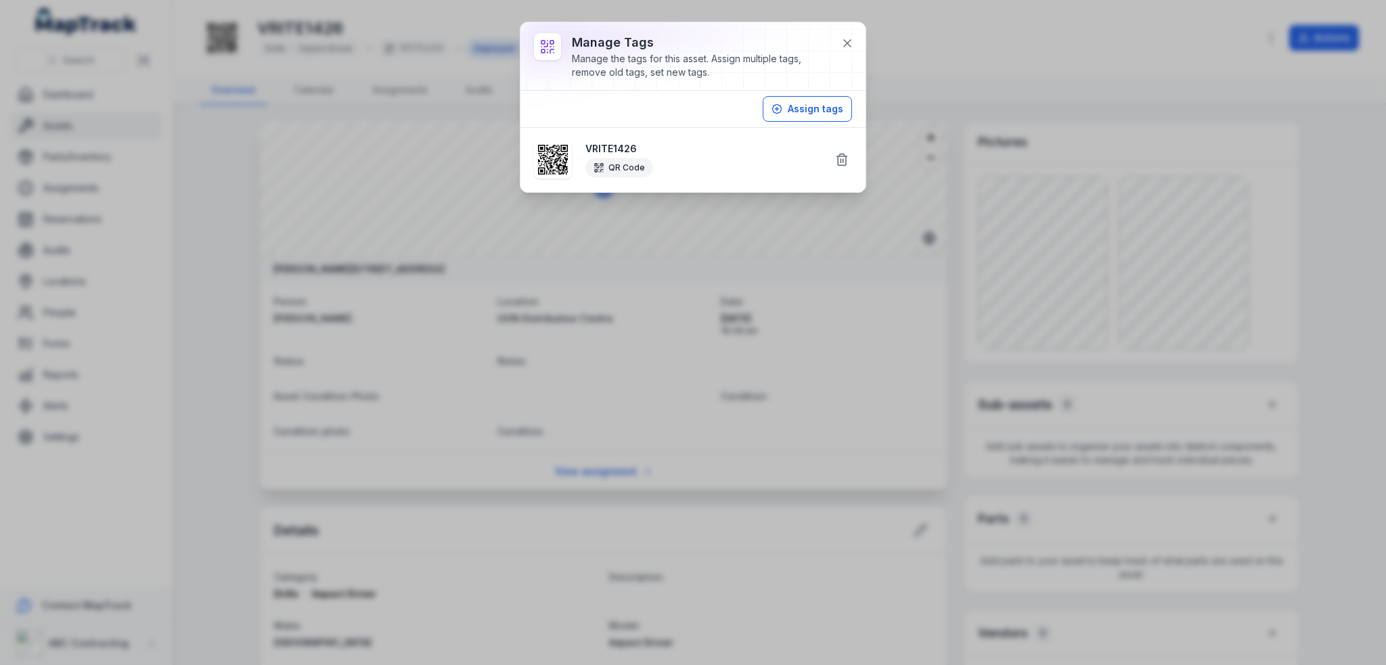
click at [549, 164] on icon at bounding box center [553, 160] width 30 height 30
click at [832, 104] on button "Assign tags" at bounding box center [807, 109] width 89 height 26
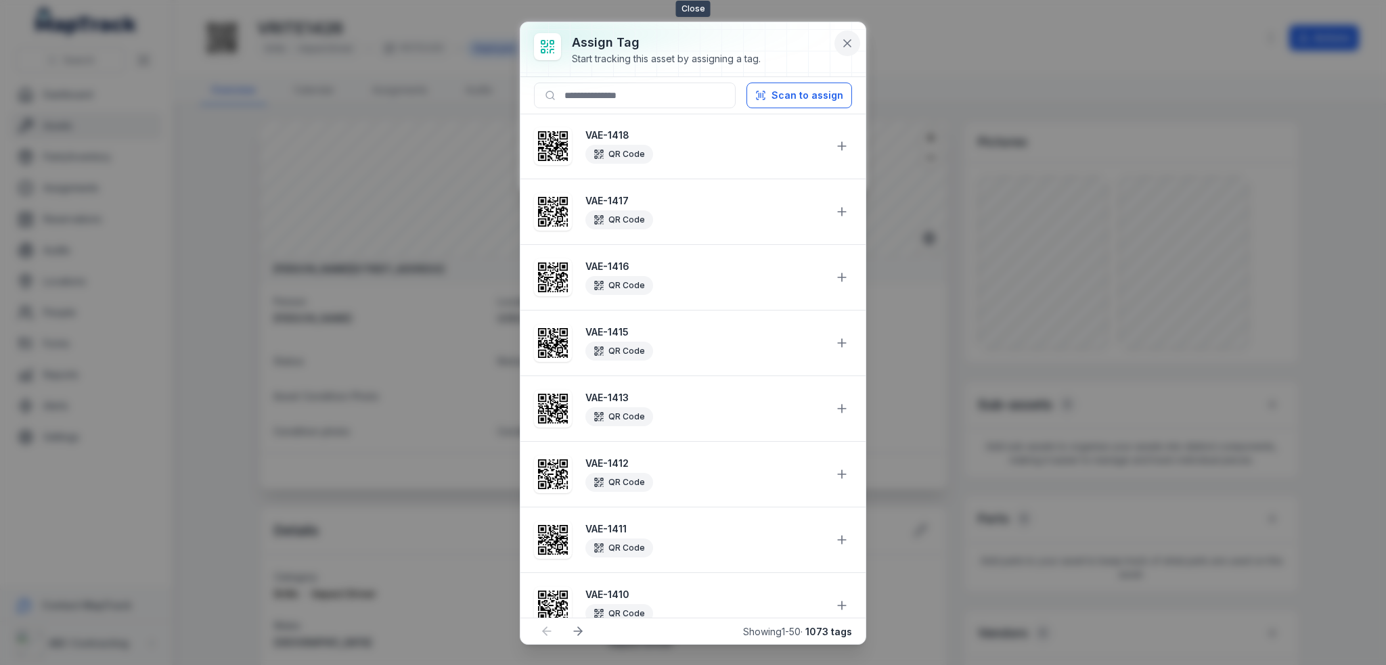
click at [845, 43] on icon at bounding box center [847, 44] width 14 height 14
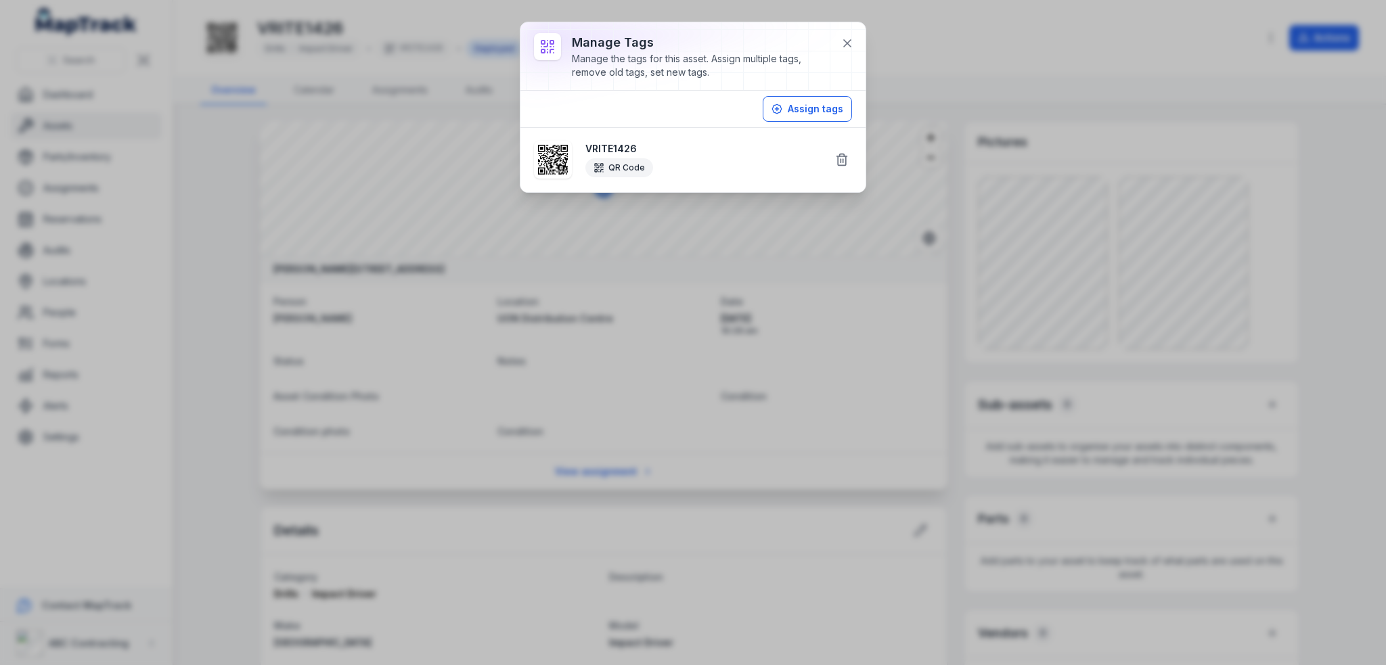
click at [553, 156] on icon at bounding box center [553, 160] width 30 height 30
click at [613, 151] on strong "VRITE1426" at bounding box center [704, 149] width 238 height 14
click at [607, 164] on div "QR Code" at bounding box center [619, 167] width 68 height 19
click at [601, 170] on icon at bounding box center [598, 167] width 11 height 11
click at [848, 44] on icon at bounding box center [847, 44] width 14 height 14
